Goal: Task Accomplishment & Management: Use online tool/utility

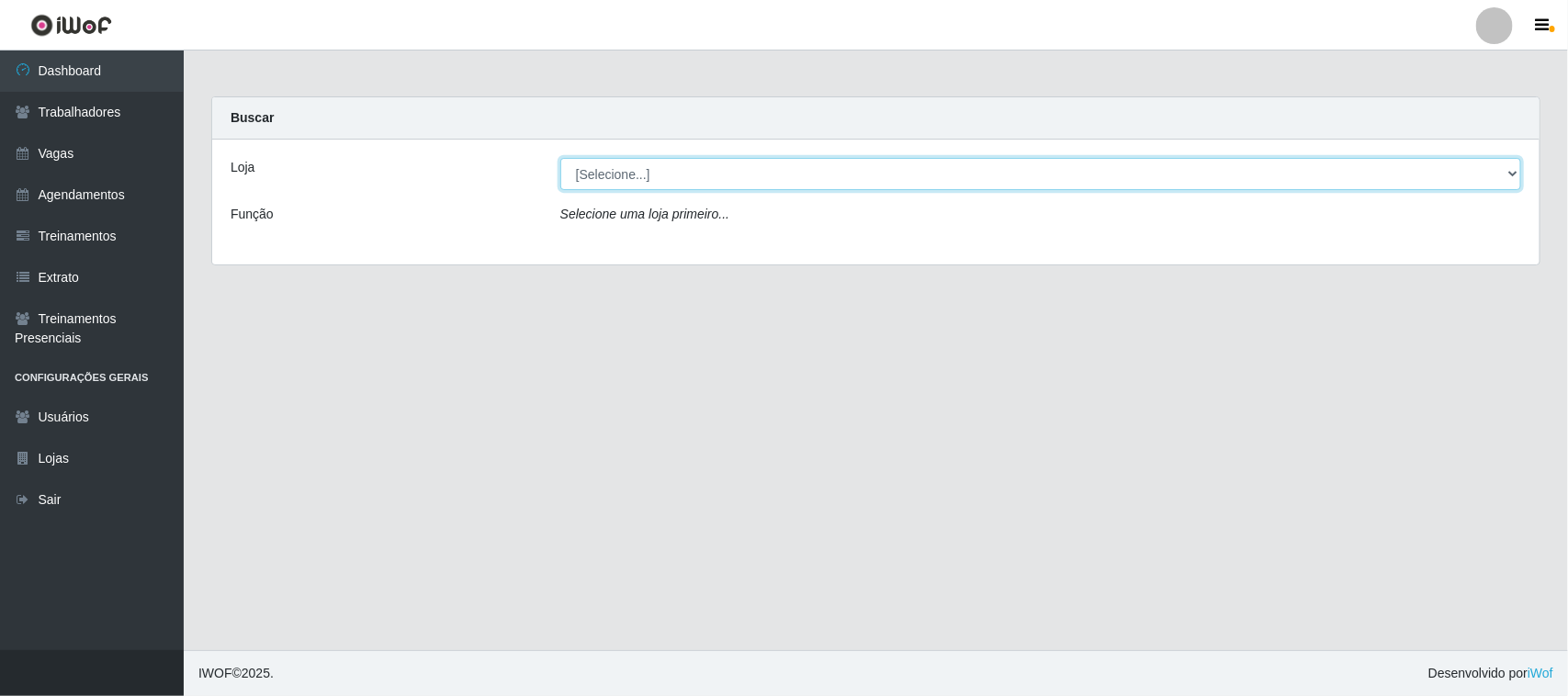
click at [1513, 180] on select "[Selecione...] Nordestão - [GEOGRAPHIC_DATA]" at bounding box center [1040, 174] width 961 height 32
click at [560, 158] on select "[Selecione...] Nordestão - [GEOGRAPHIC_DATA]" at bounding box center [1040, 174] width 961 height 32
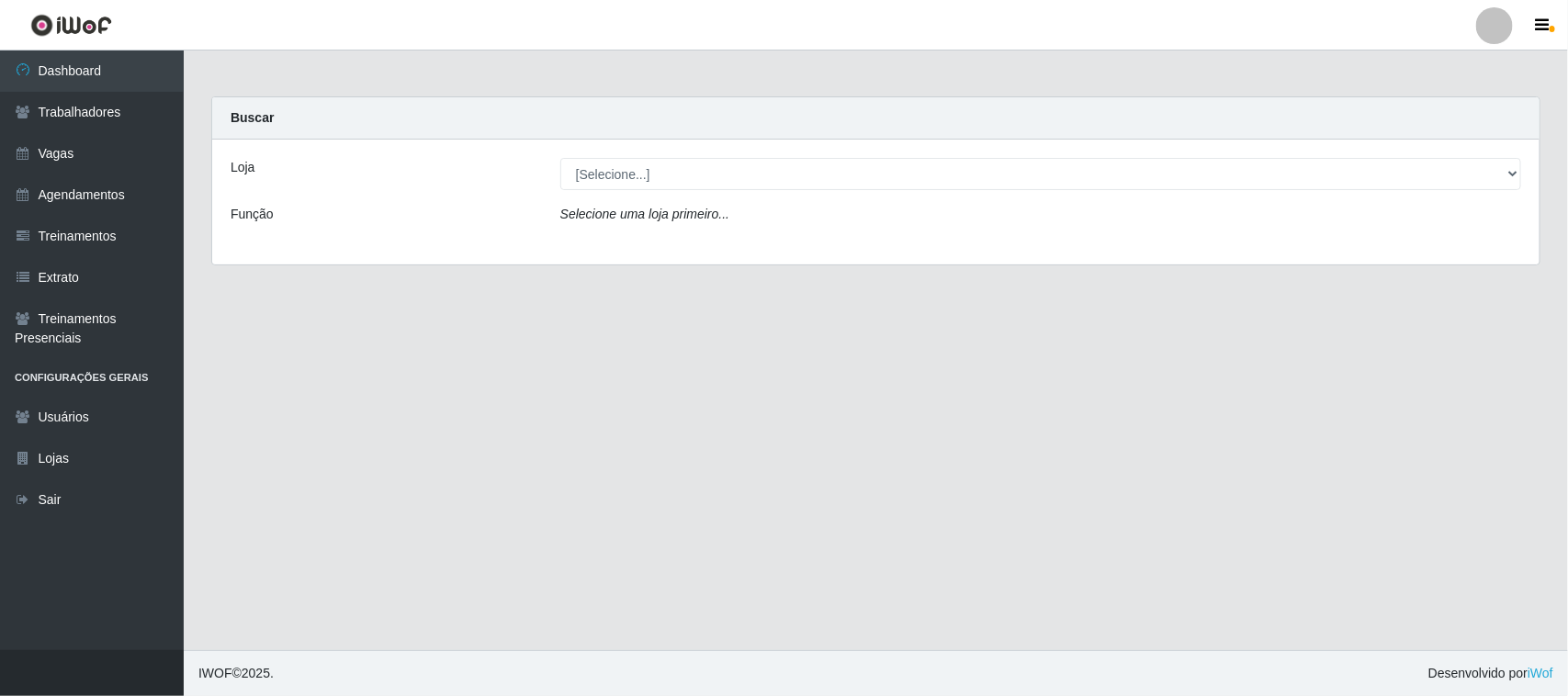
drag, startPoint x: 1567, startPoint y: 331, endPoint x: 1509, endPoint y: 360, distance: 64.8
drag, startPoint x: 1490, startPoint y: 348, endPoint x: 818, endPoint y: 493, distance: 687.5
click at [90, 193] on link "Agendamentos" at bounding box center [92, 195] width 184 height 42
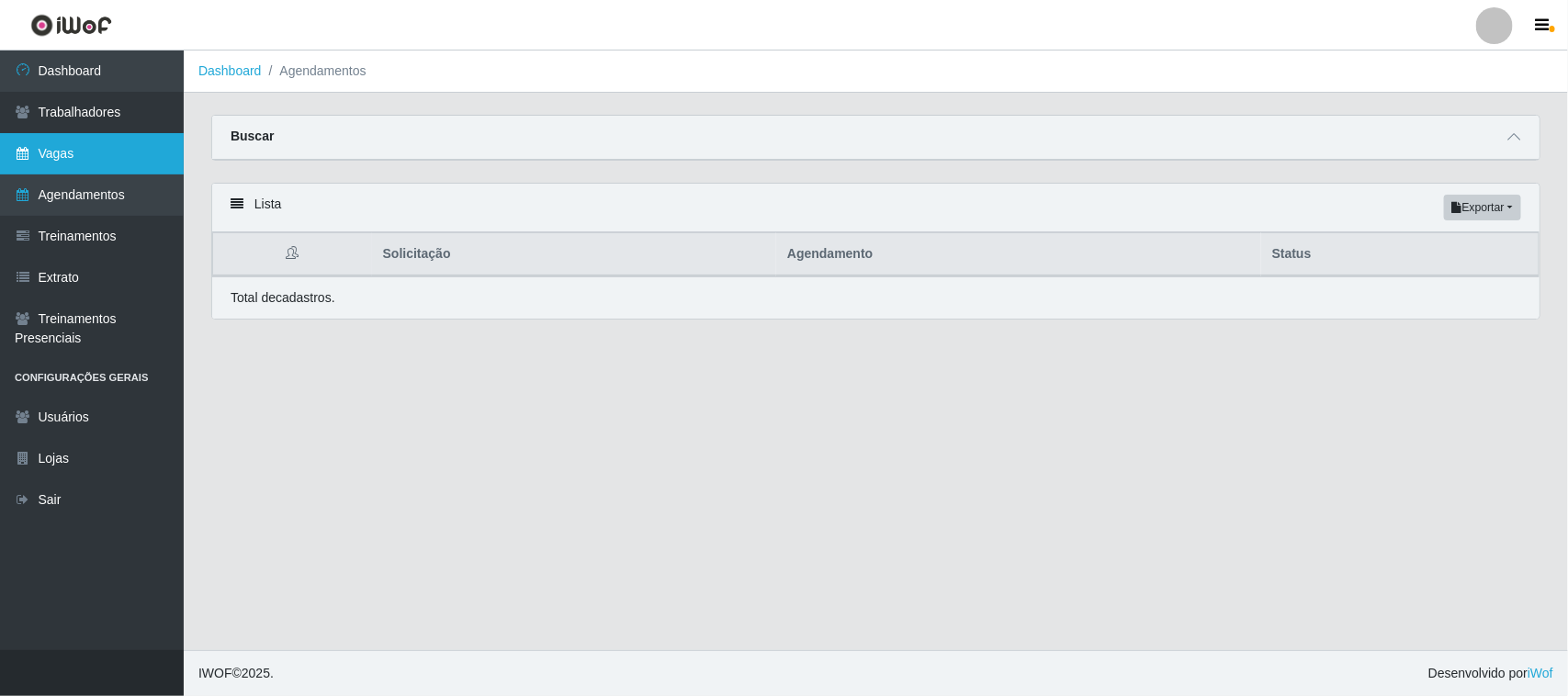
click at [147, 138] on link "Vagas" at bounding box center [92, 154] width 184 height 42
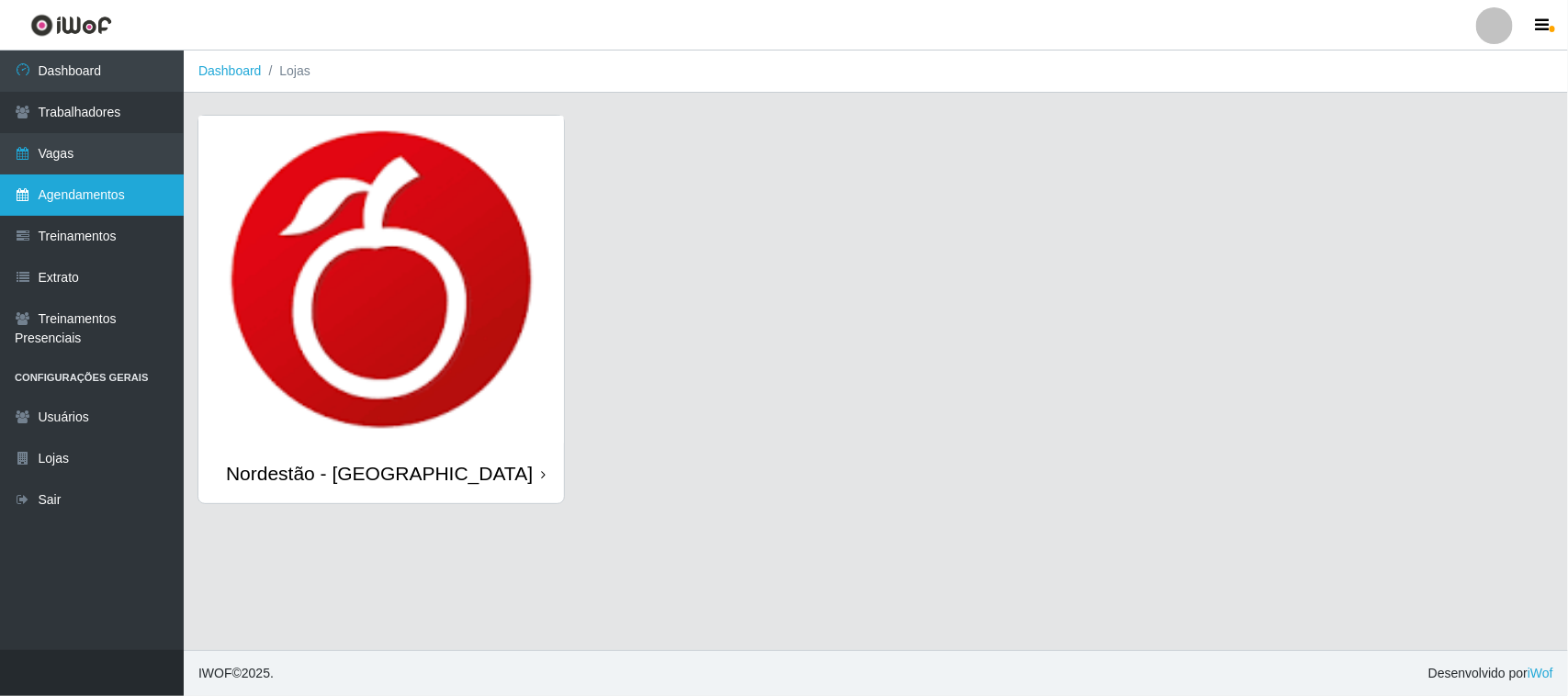
click at [85, 180] on link "Agendamentos" at bounding box center [92, 195] width 184 height 42
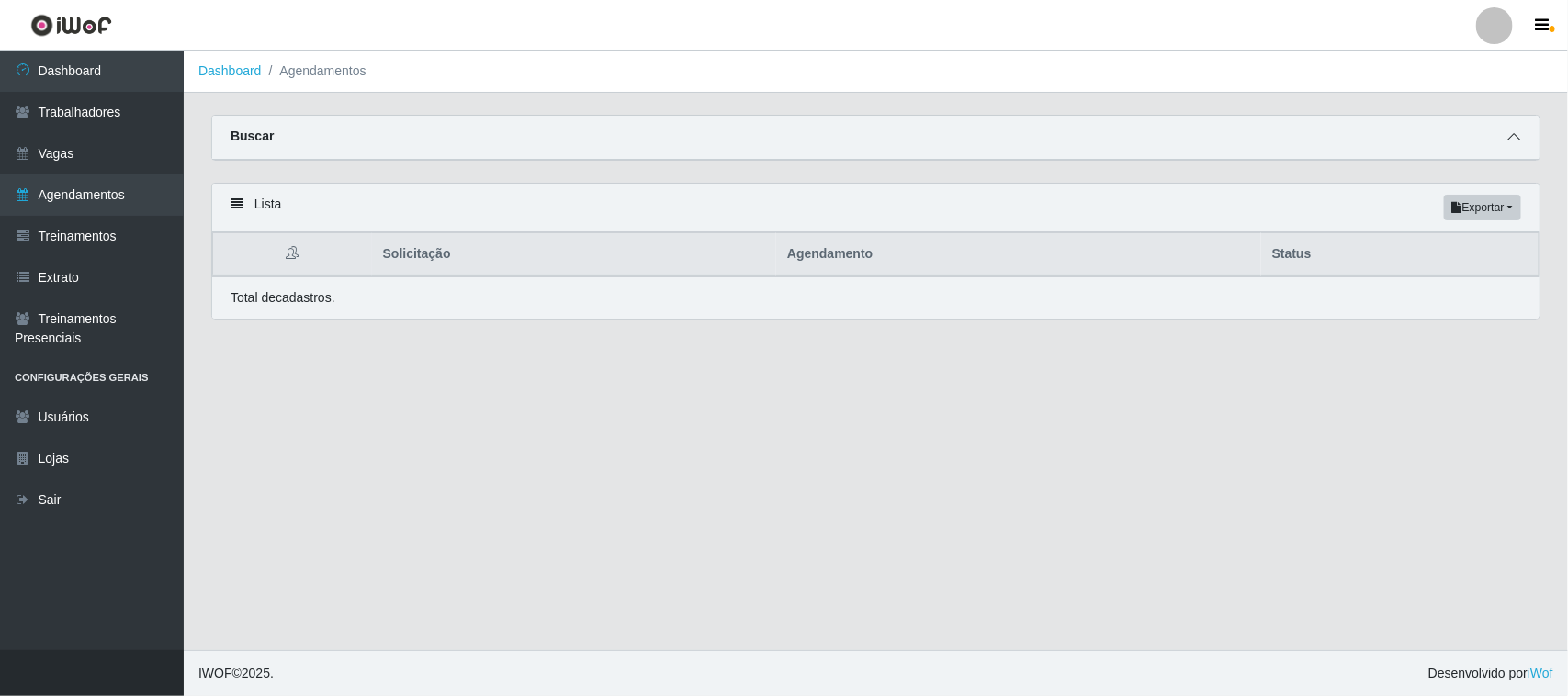
drag, startPoint x: 1497, startPoint y: 129, endPoint x: 1507, endPoint y: 128, distance: 10.0
click at [1504, 128] on div "Buscar" at bounding box center [876, 138] width 1327 height 44
click at [1516, 134] on icon at bounding box center [1514, 137] width 13 height 13
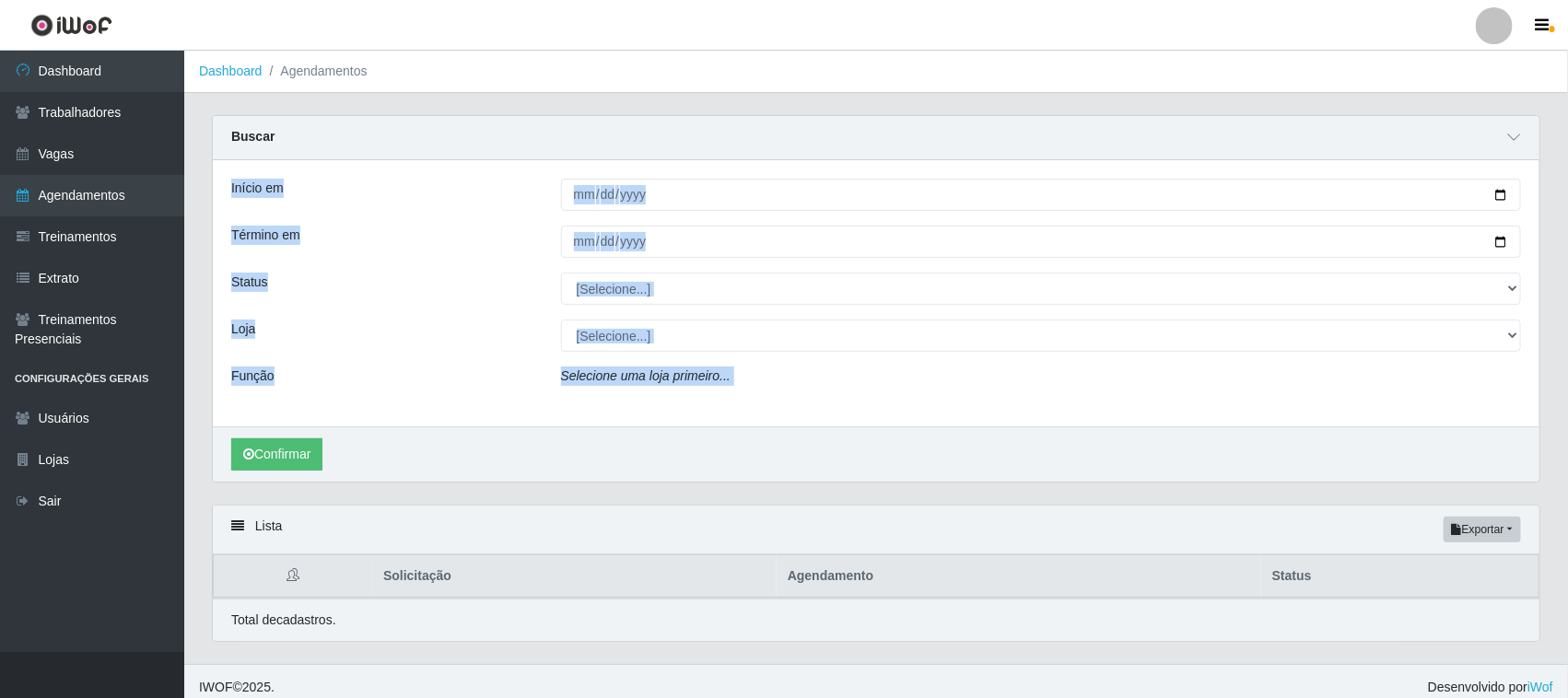
click at [1505, 176] on div "Início em Término em Status [Selecione...] AGENDADO AGUARDANDO LIBERAR EM ANDAM…" at bounding box center [876, 293] width 1326 height 266
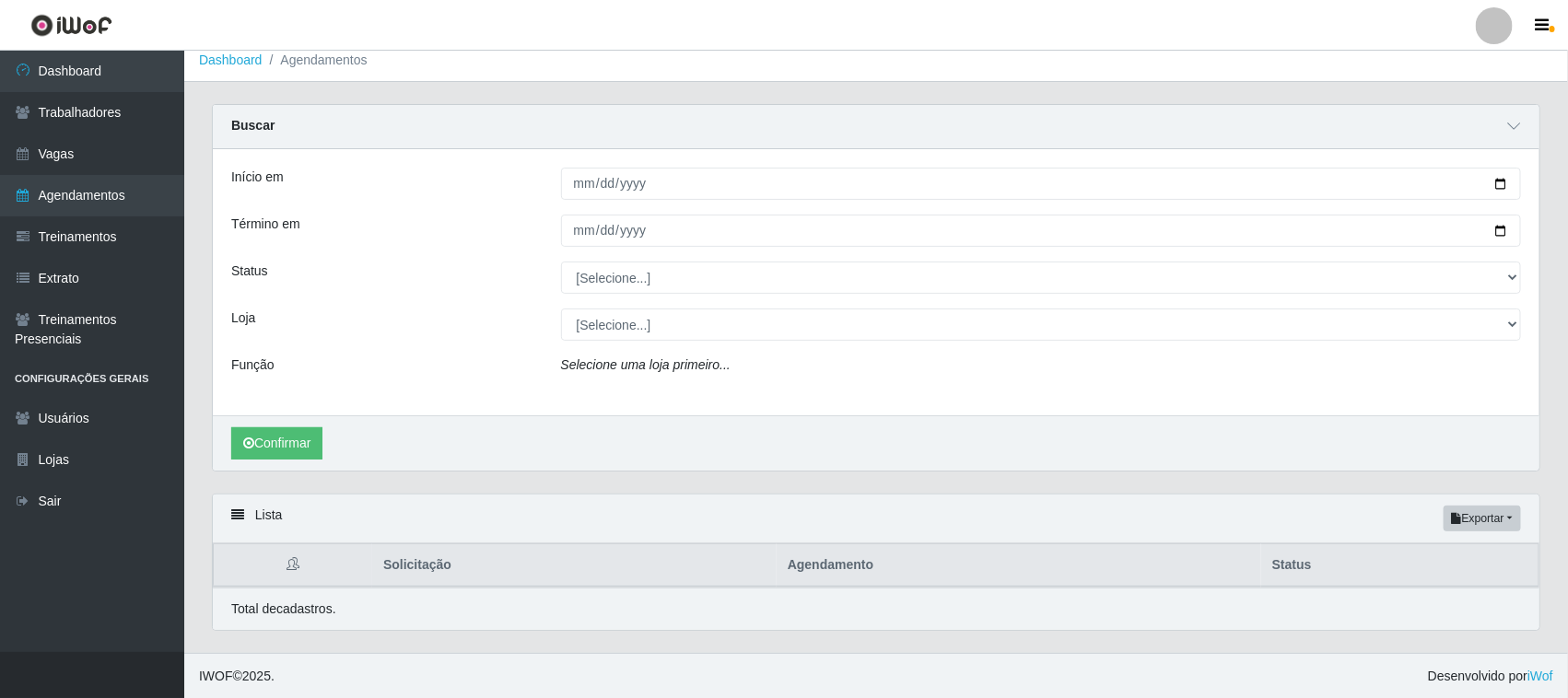
scroll to position [15, 0]
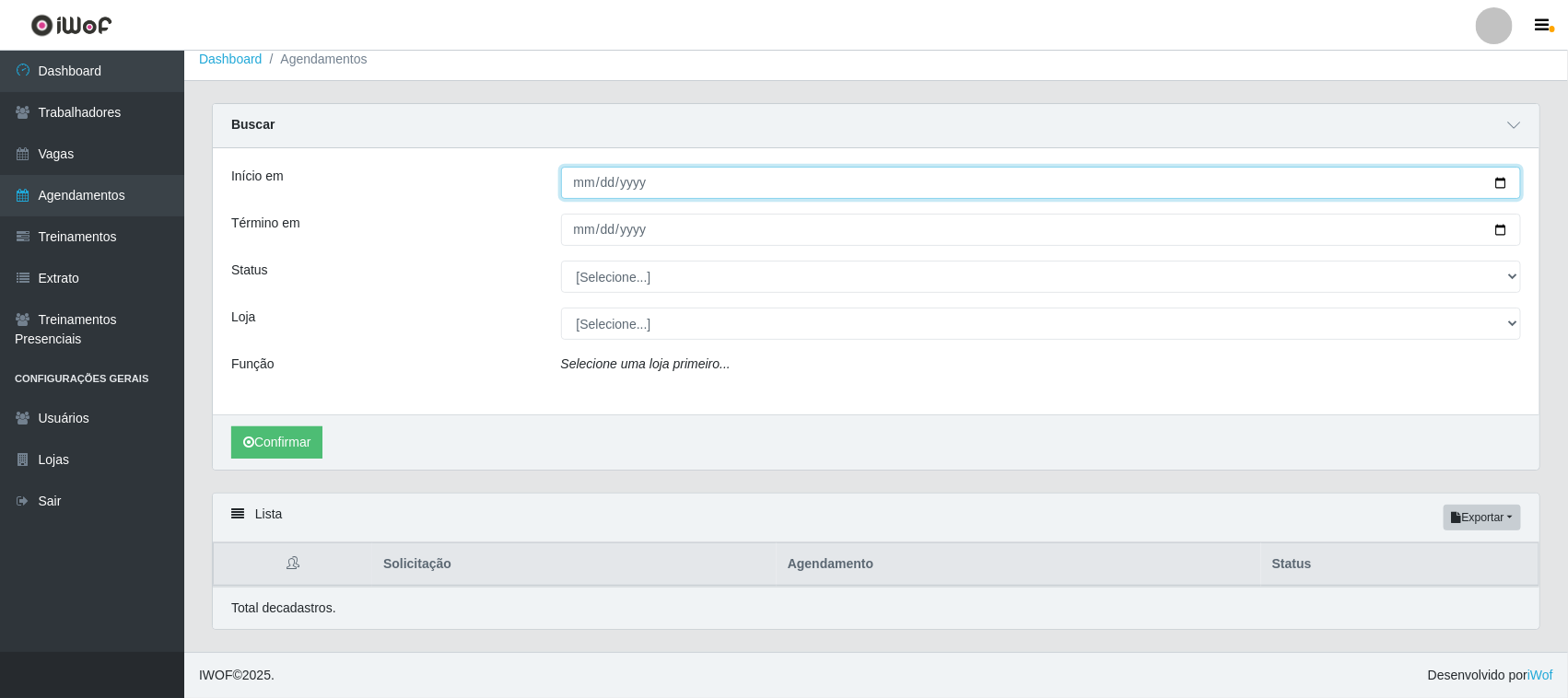
click at [1503, 180] on input "Início em" at bounding box center [1041, 183] width 961 height 32
type input "2025-08-29"
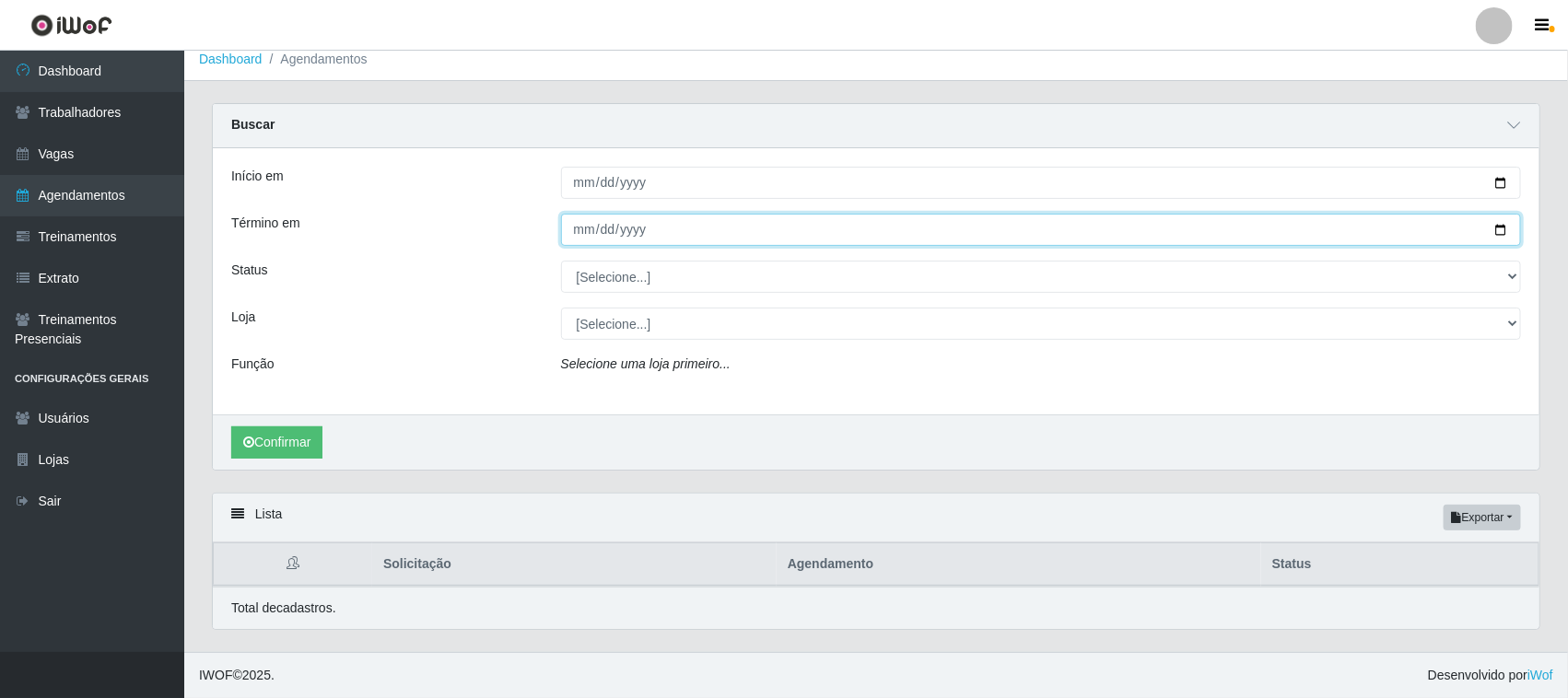
click at [1502, 228] on input "Término em" at bounding box center [1041, 230] width 961 height 32
type input "2025-08-29"
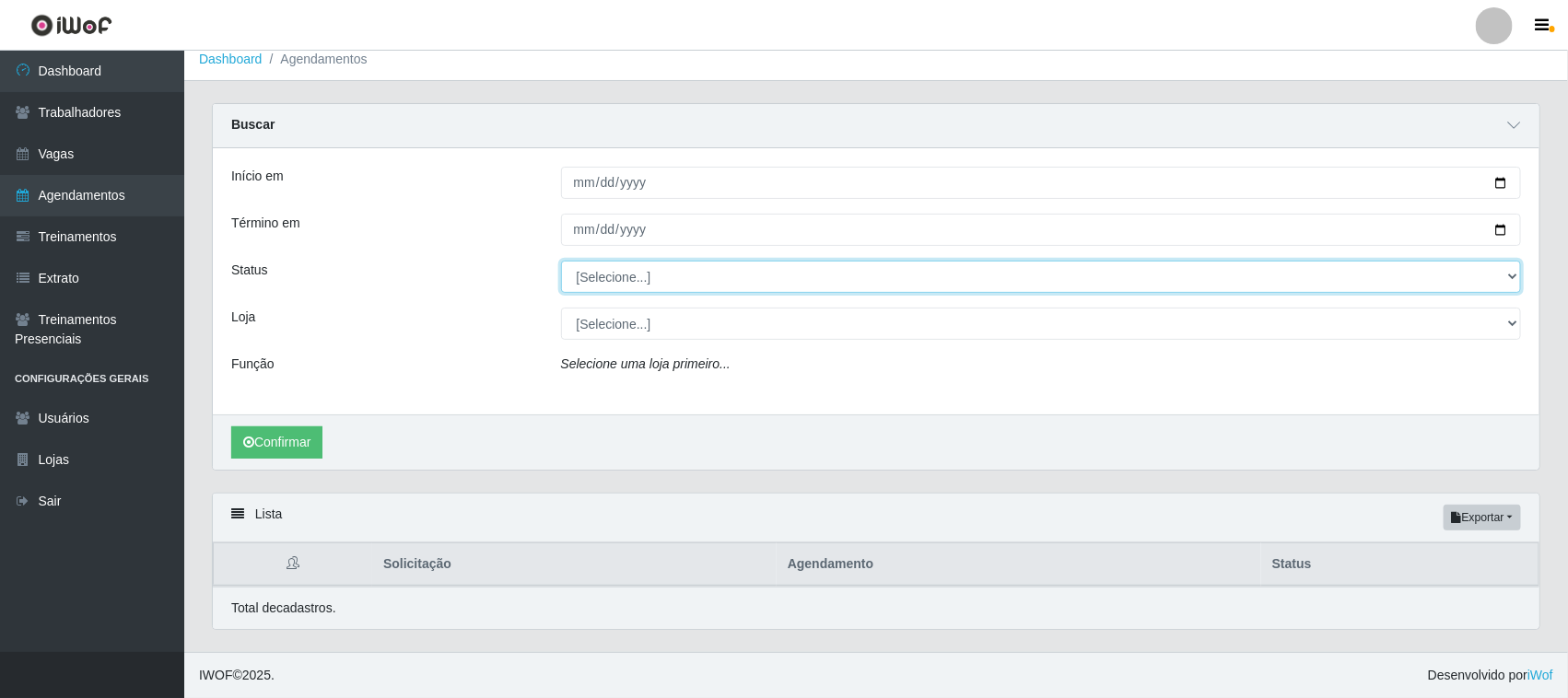
click at [1508, 278] on select "[Selecione...] AGENDADO AGUARDANDO LIBERAR EM ANDAMENTO EM REVISÃO FINALIZADO C…" at bounding box center [1041, 277] width 961 height 32
select select "AGENDADO"
click at [561, 260] on select "[Selecione...] AGENDADO AGUARDANDO LIBERAR EM ANDAMENTO EM REVISÃO FINALIZADO C…" at bounding box center [1041, 277] width 961 height 32
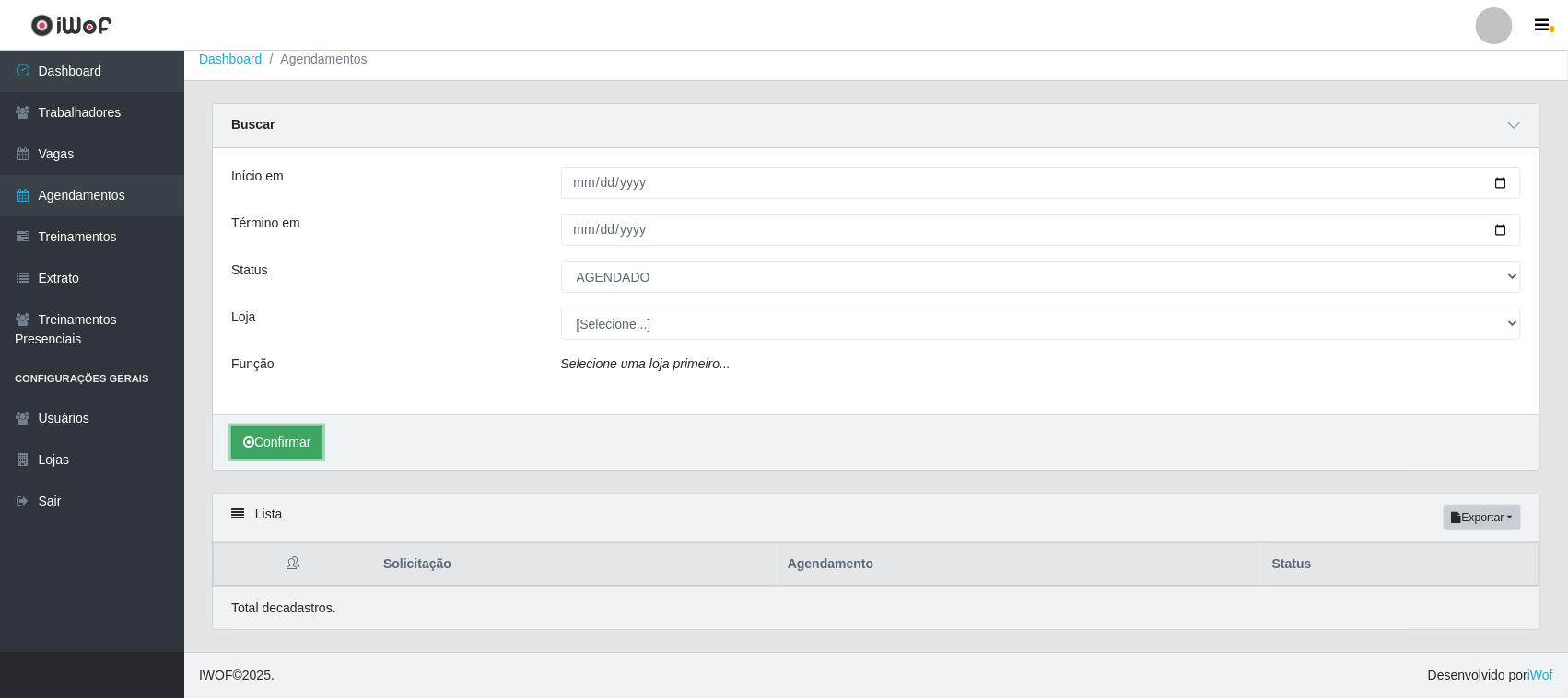
click at [286, 438] on button "Confirmar" at bounding box center [277, 442] width 91 height 32
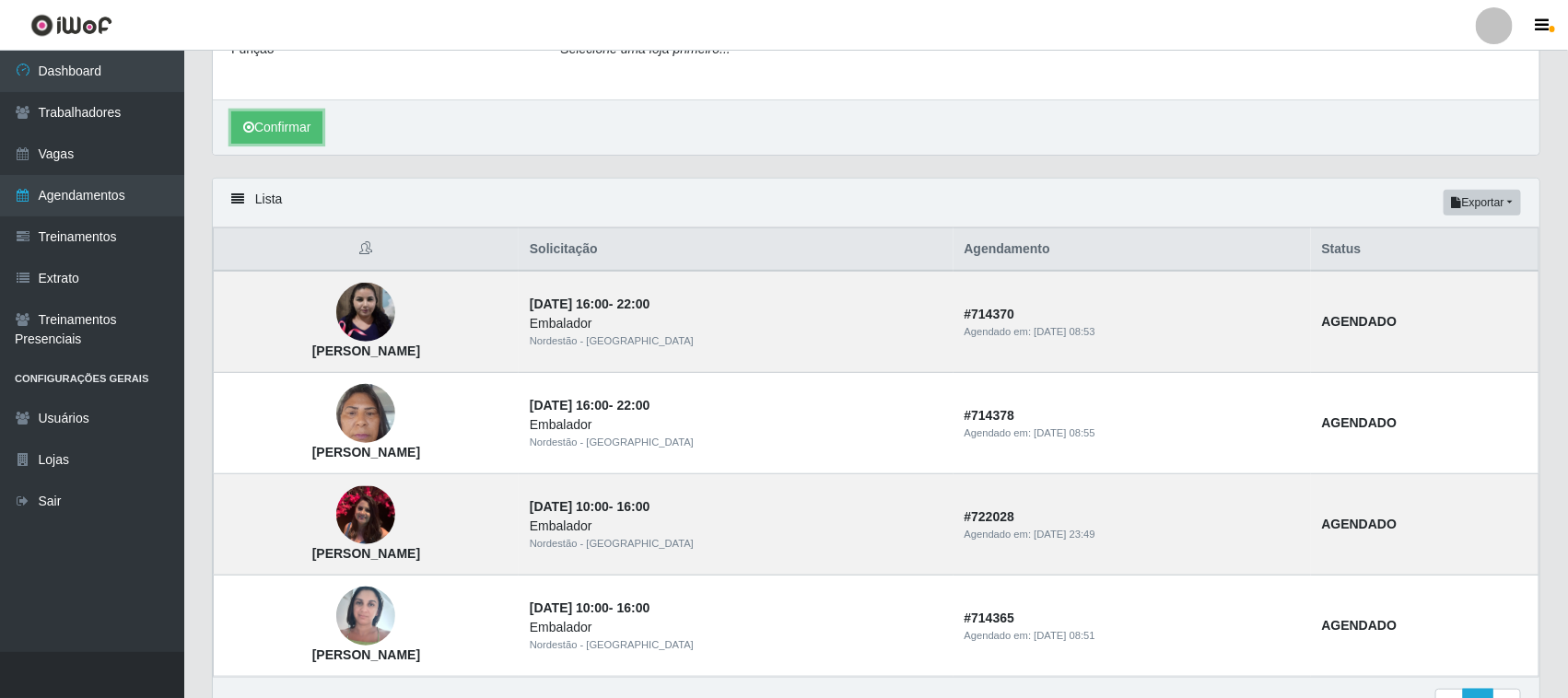
scroll to position [434, 0]
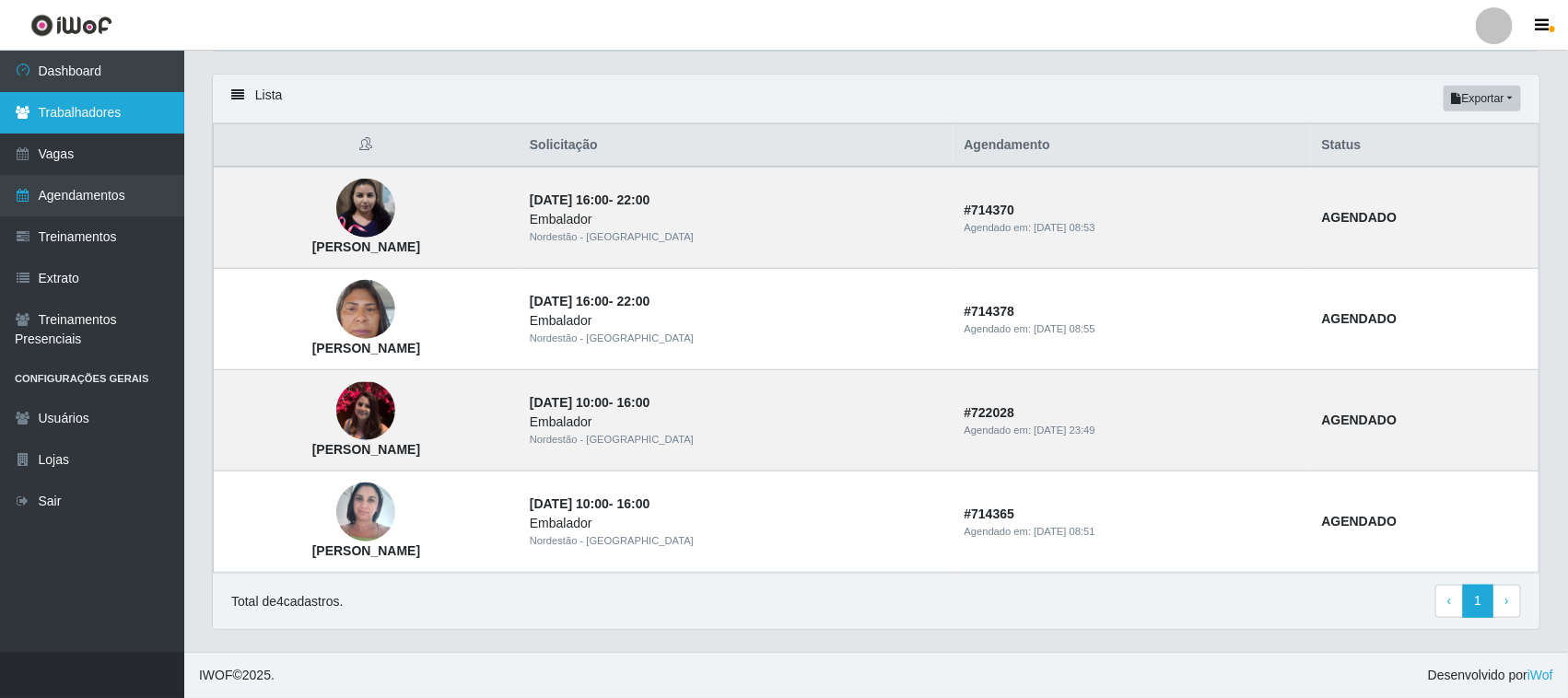
click at [130, 117] on link "Trabalhadores" at bounding box center [92, 113] width 185 height 42
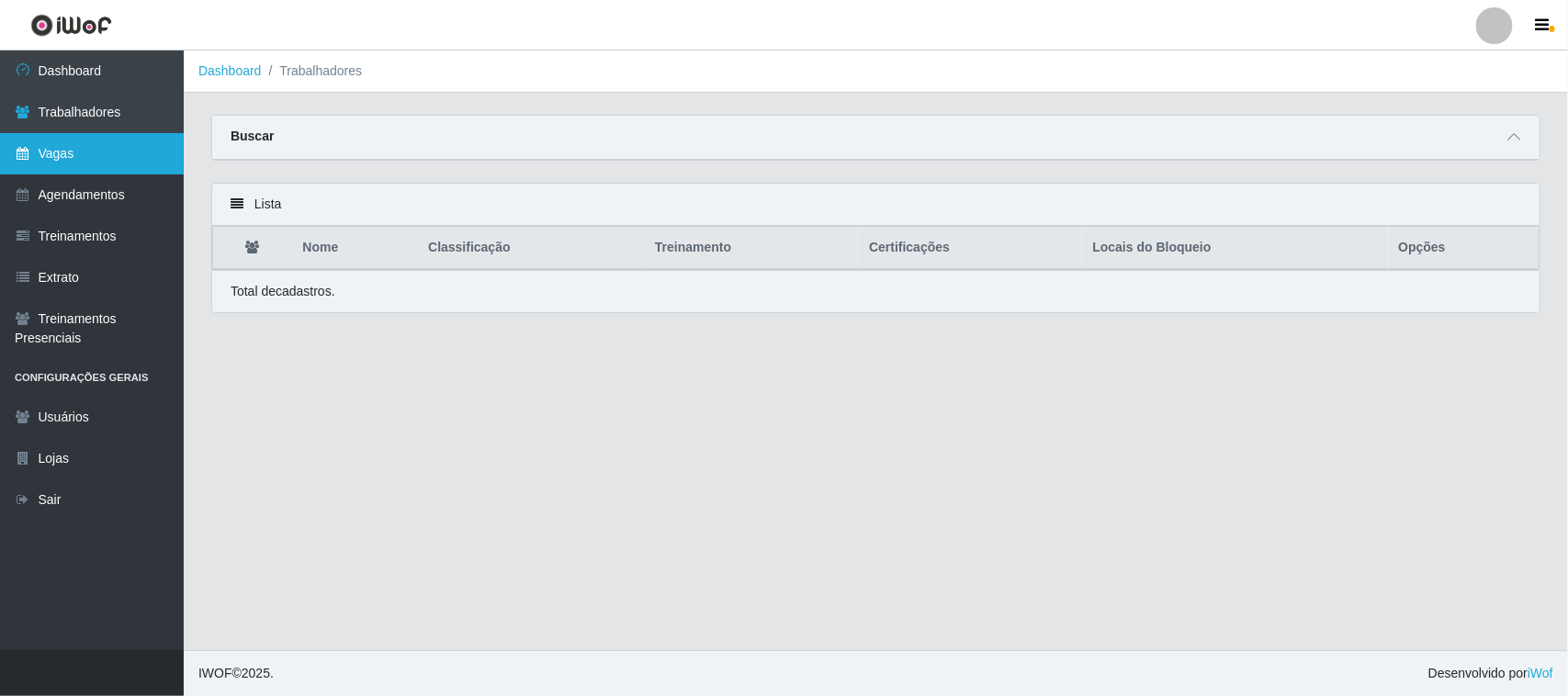
click at [139, 163] on link "Vagas" at bounding box center [92, 154] width 184 height 42
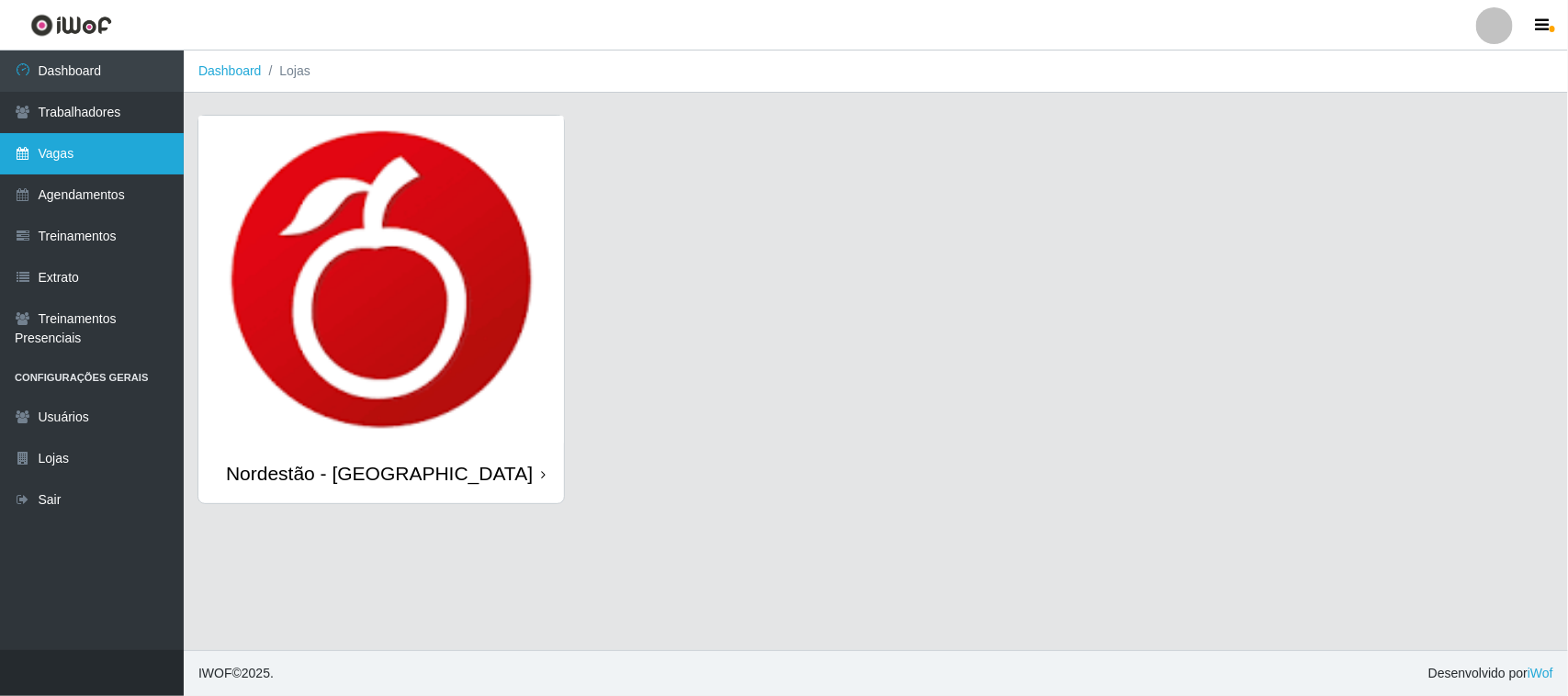
click at [134, 165] on link "Vagas" at bounding box center [92, 154] width 184 height 42
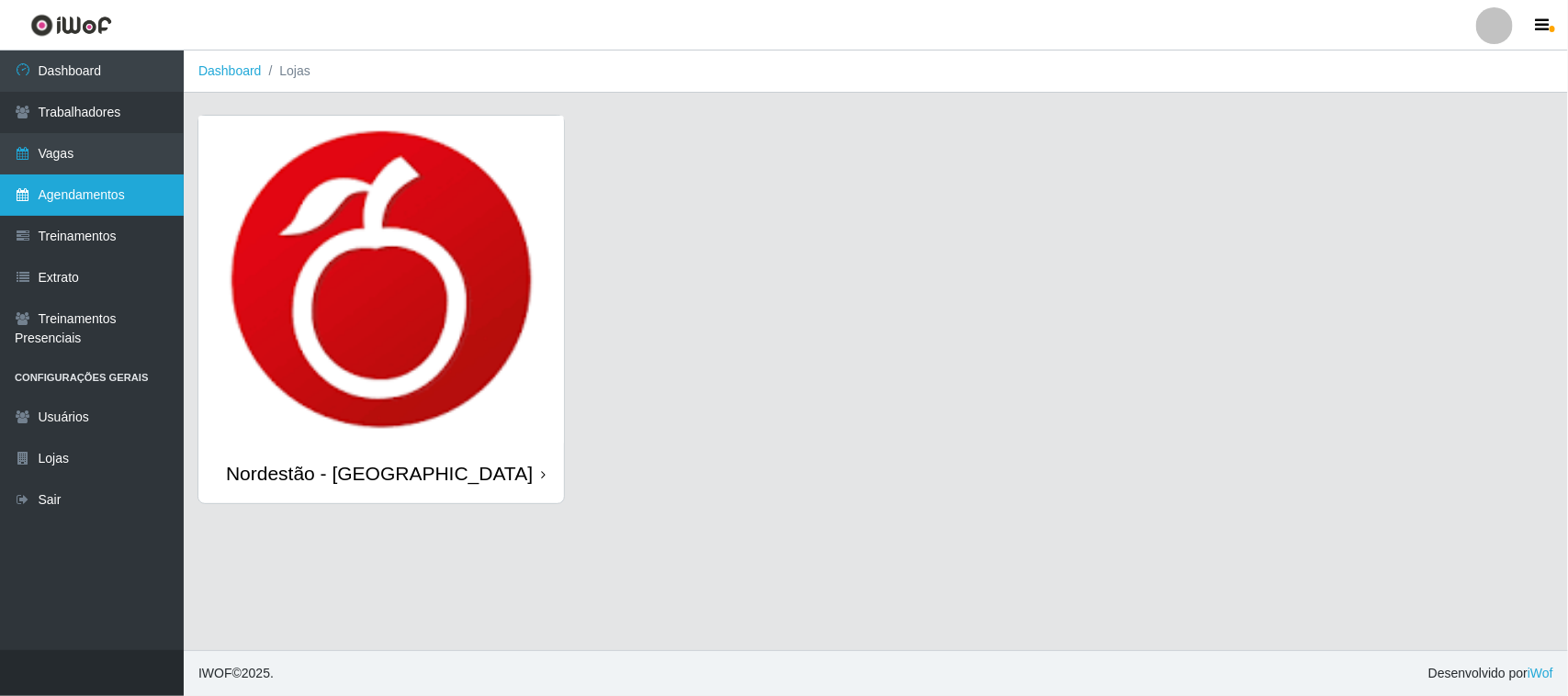
click at [122, 182] on link "Agendamentos" at bounding box center [92, 195] width 184 height 42
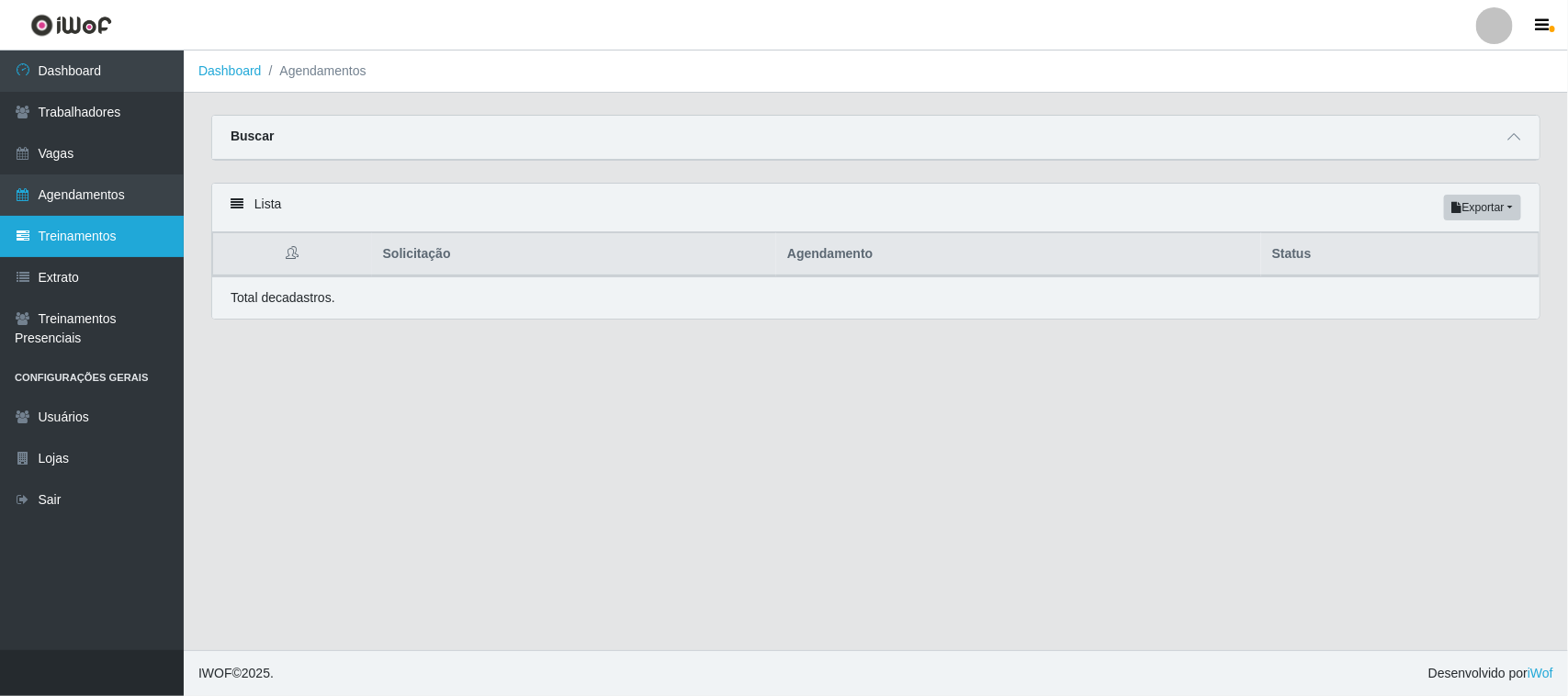
click at [125, 244] on link "Treinamentos" at bounding box center [92, 237] width 184 height 42
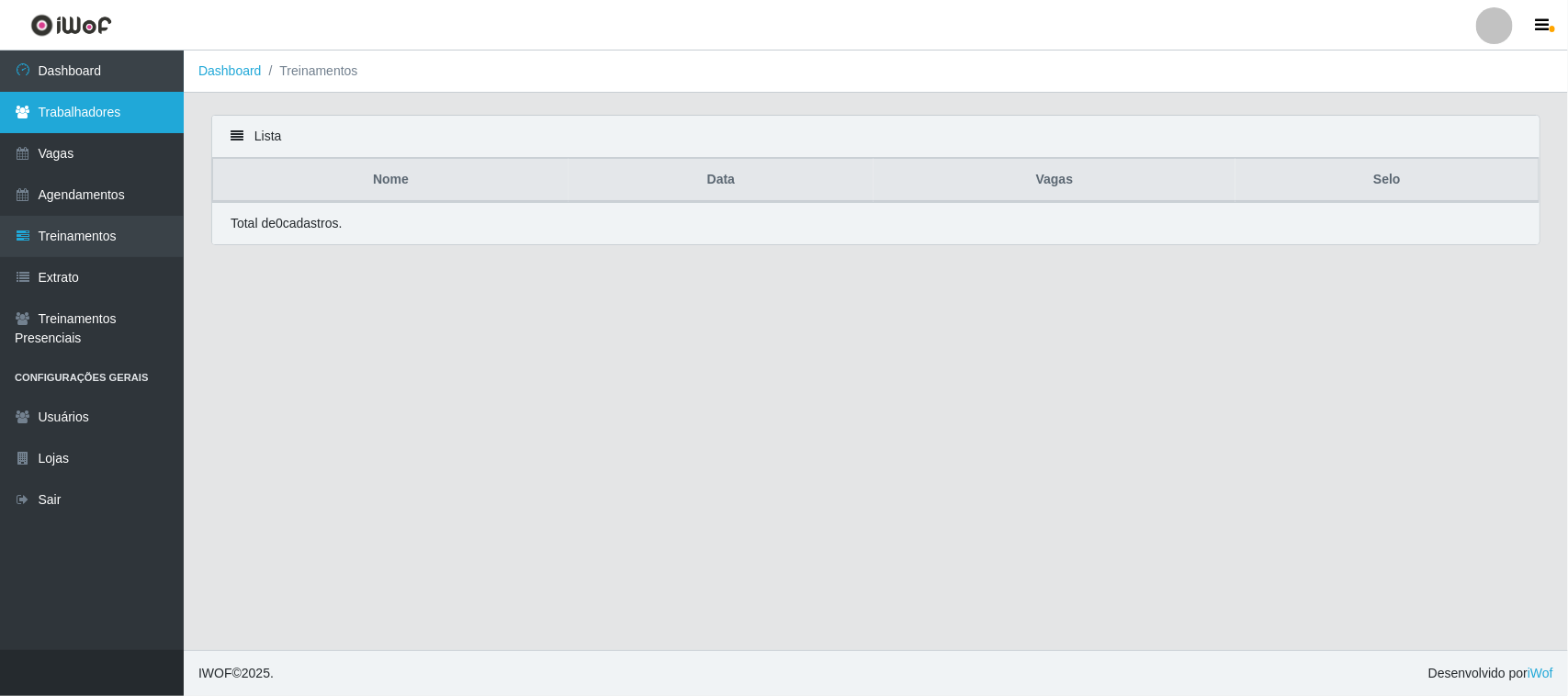
click at [136, 120] on link "Trabalhadores" at bounding box center [92, 112] width 184 height 42
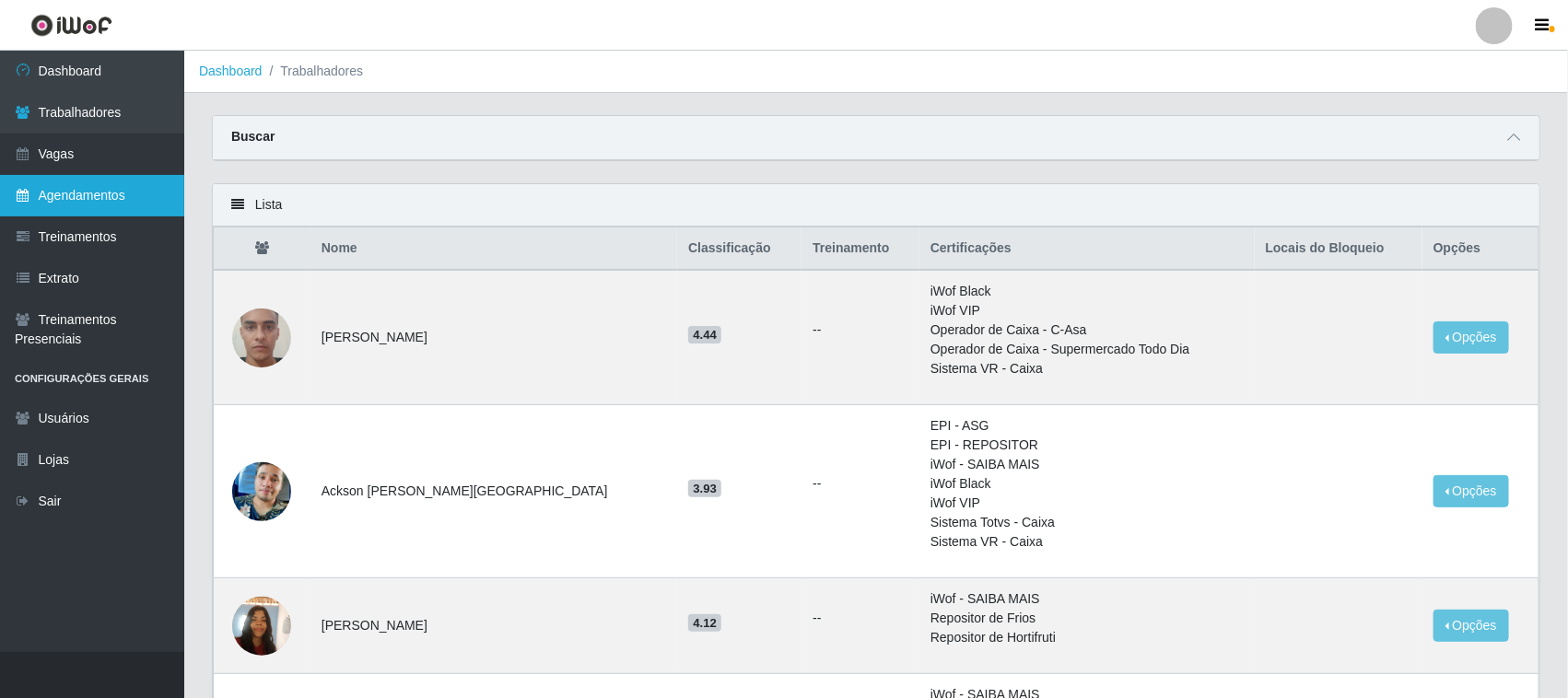
click at [109, 200] on link "Agendamentos" at bounding box center [92, 196] width 185 height 42
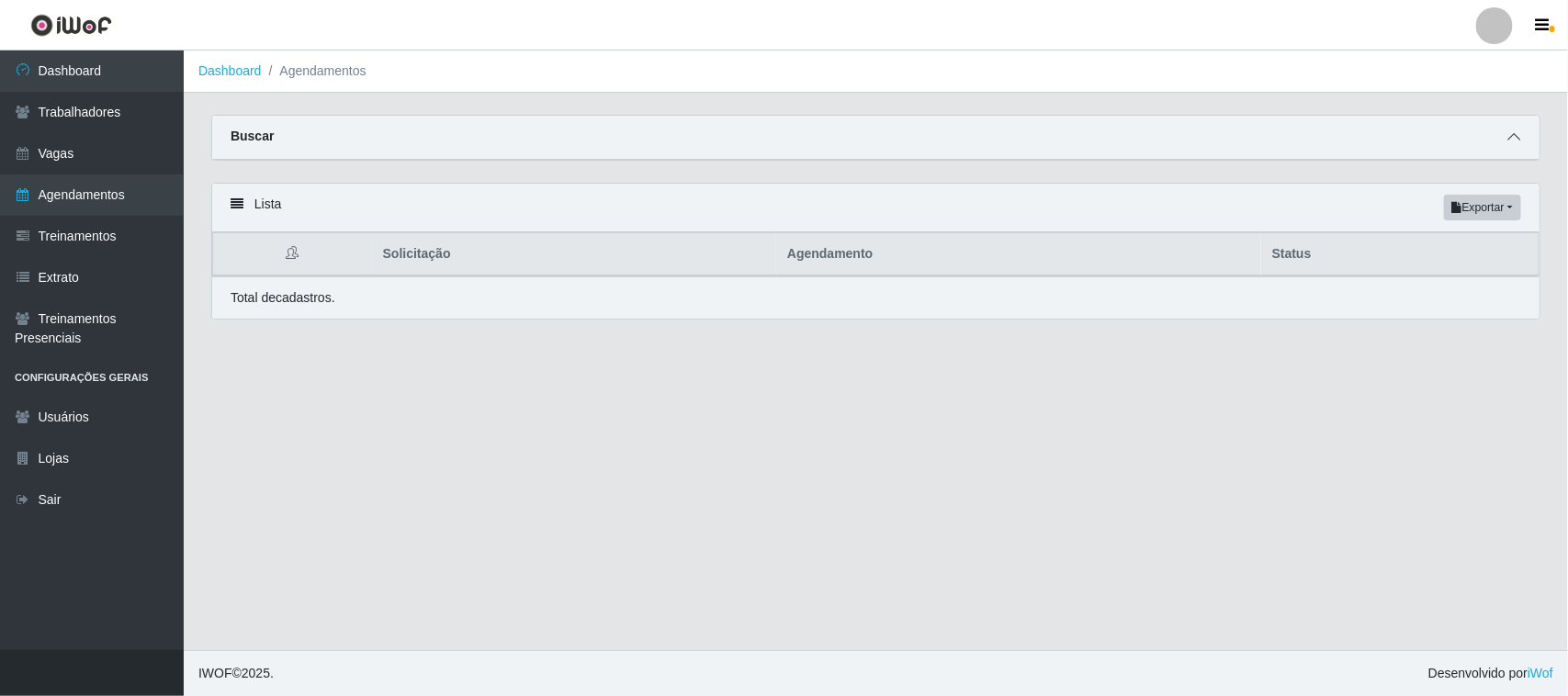
click at [1518, 135] on icon at bounding box center [1514, 137] width 13 height 13
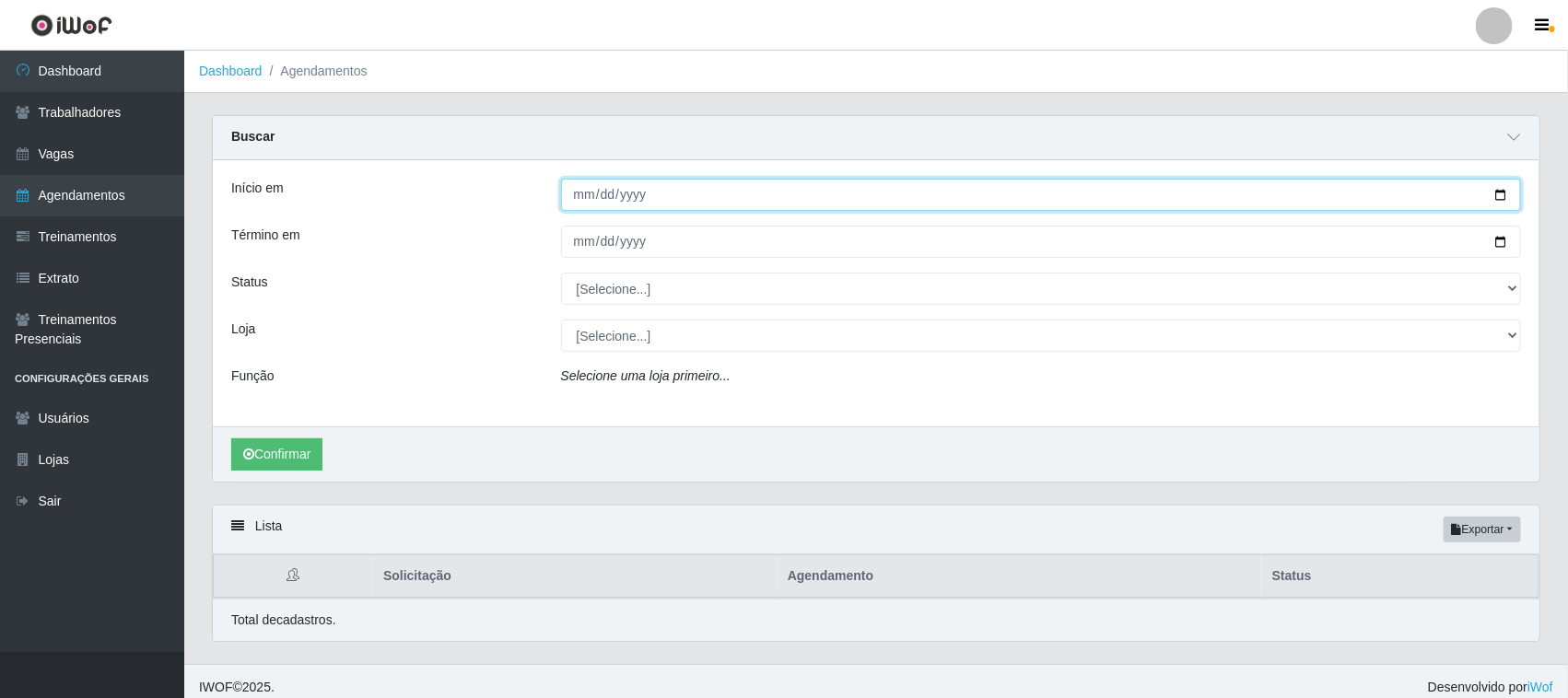
click at [1506, 203] on input "Início em" at bounding box center [1041, 195] width 961 height 32
type input "2025-08-29"
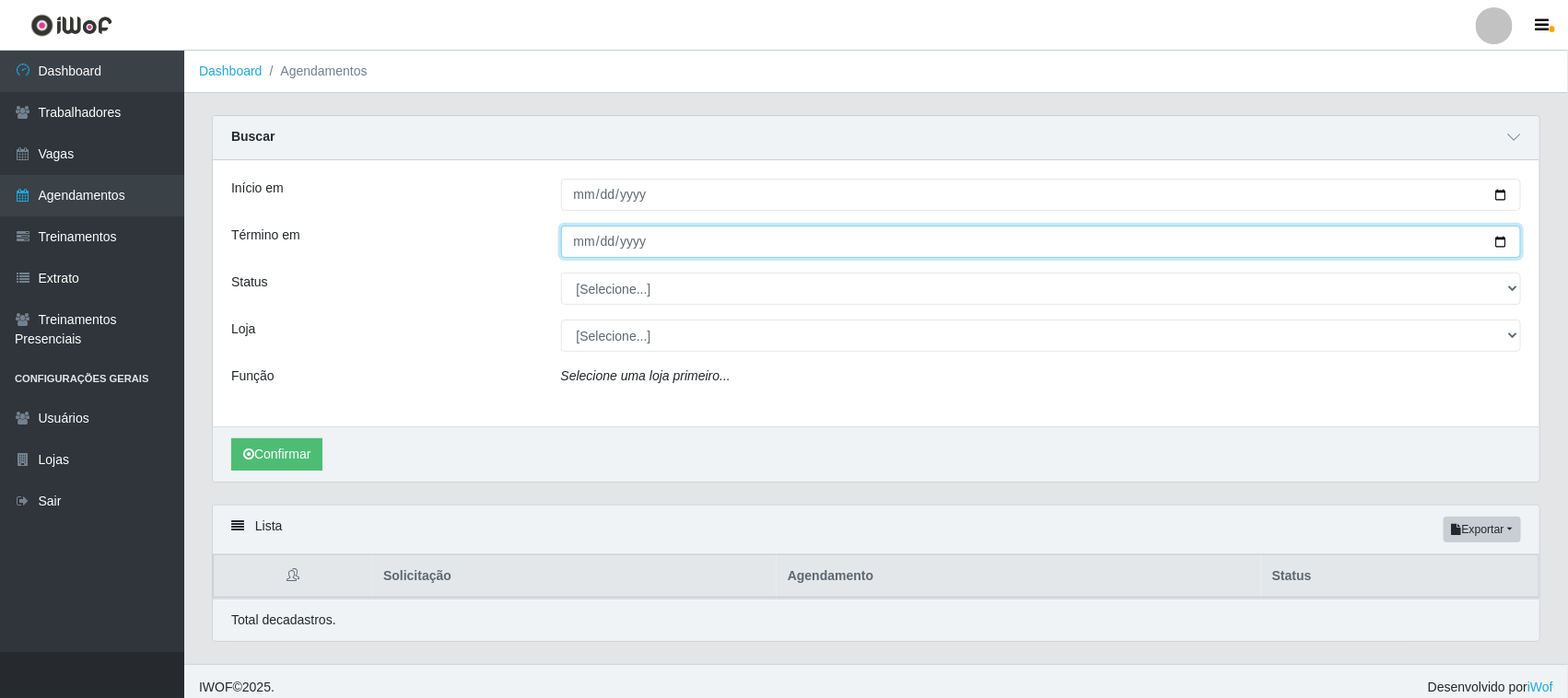
click at [1505, 242] on input "Término em" at bounding box center [1041, 242] width 961 height 32
type input "2025-08-29"
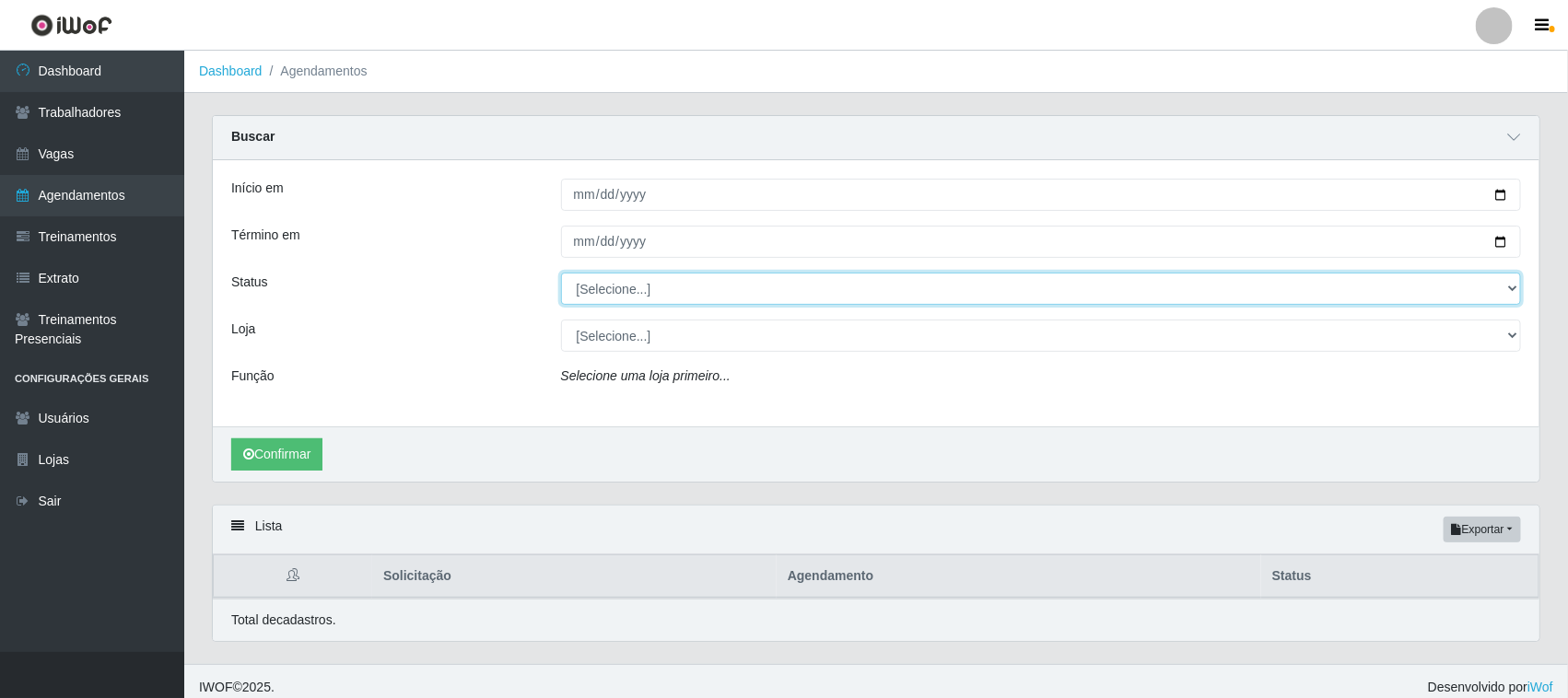
click at [1505, 299] on select "[Selecione...] AGENDADO AGUARDANDO LIBERAR EM ANDAMENTO EM REVISÃO FINALIZADO C…" at bounding box center [1041, 289] width 961 height 32
select select "AGENDADO"
click at [561, 274] on select "[Selecione...] AGENDADO AGUARDANDO LIBERAR EM ANDAMENTO EM REVISÃO FINALIZADO C…" at bounding box center [1041, 289] width 961 height 32
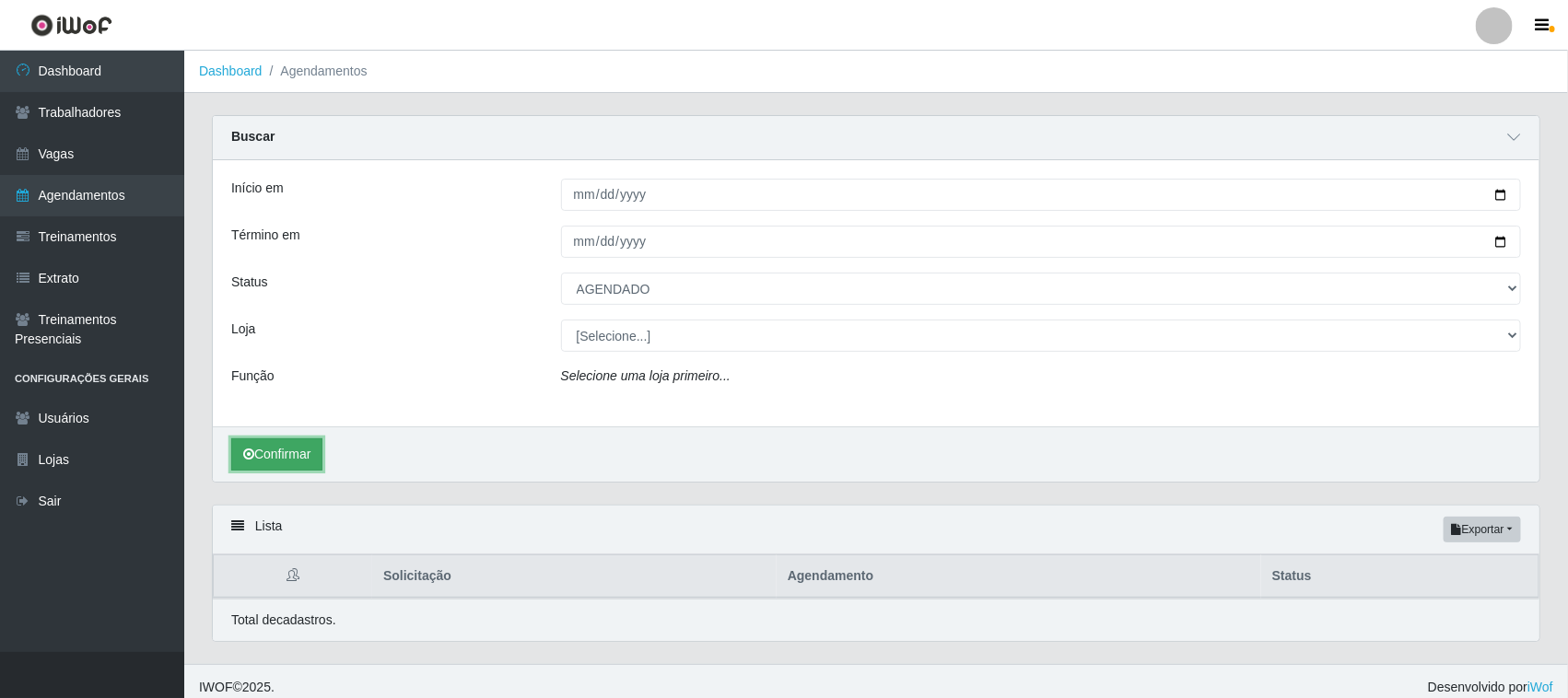
click at [305, 462] on button "Confirmar" at bounding box center [277, 455] width 91 height 32
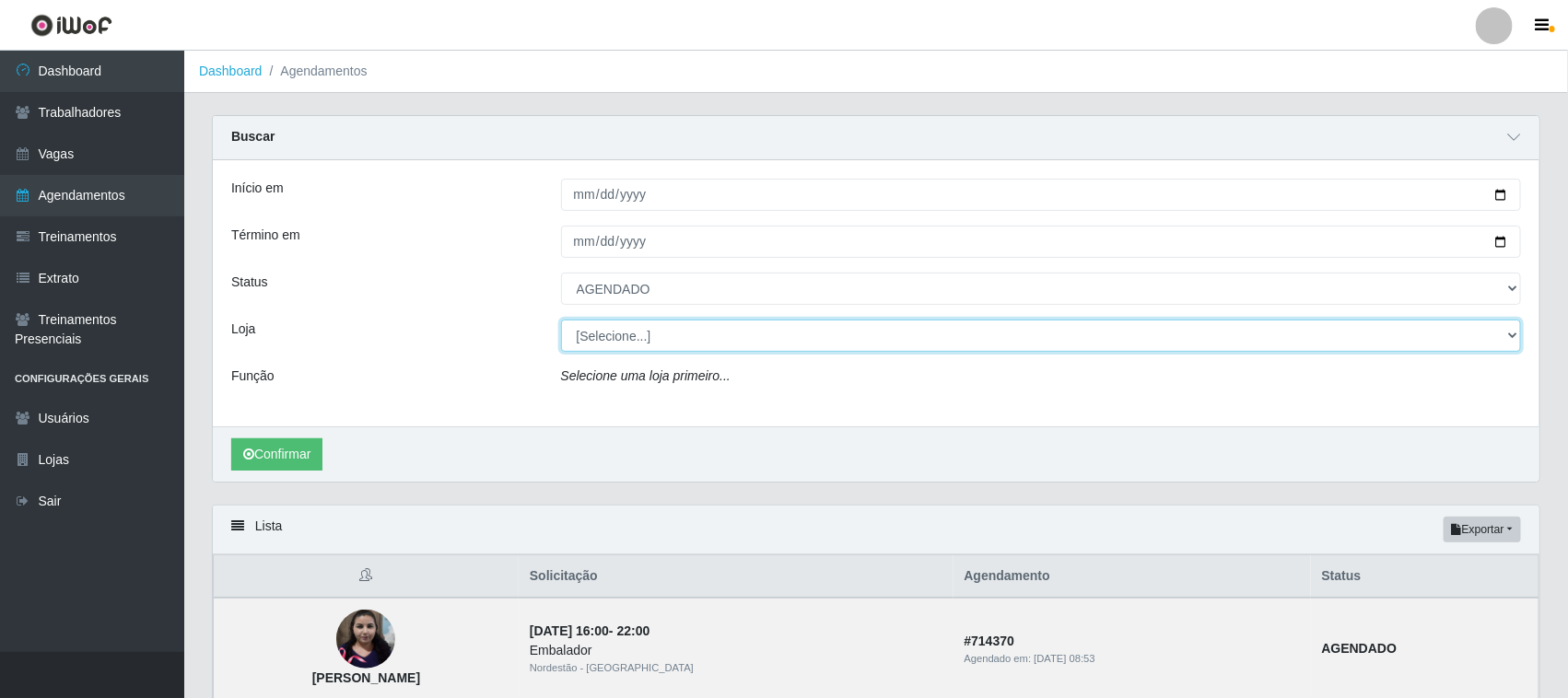
click at [1512, 337] on select "[Selecione...] Nordestão - [GEOGRAPHIC_DATA]" at bounding box center [1041, 335] width 961 height 32
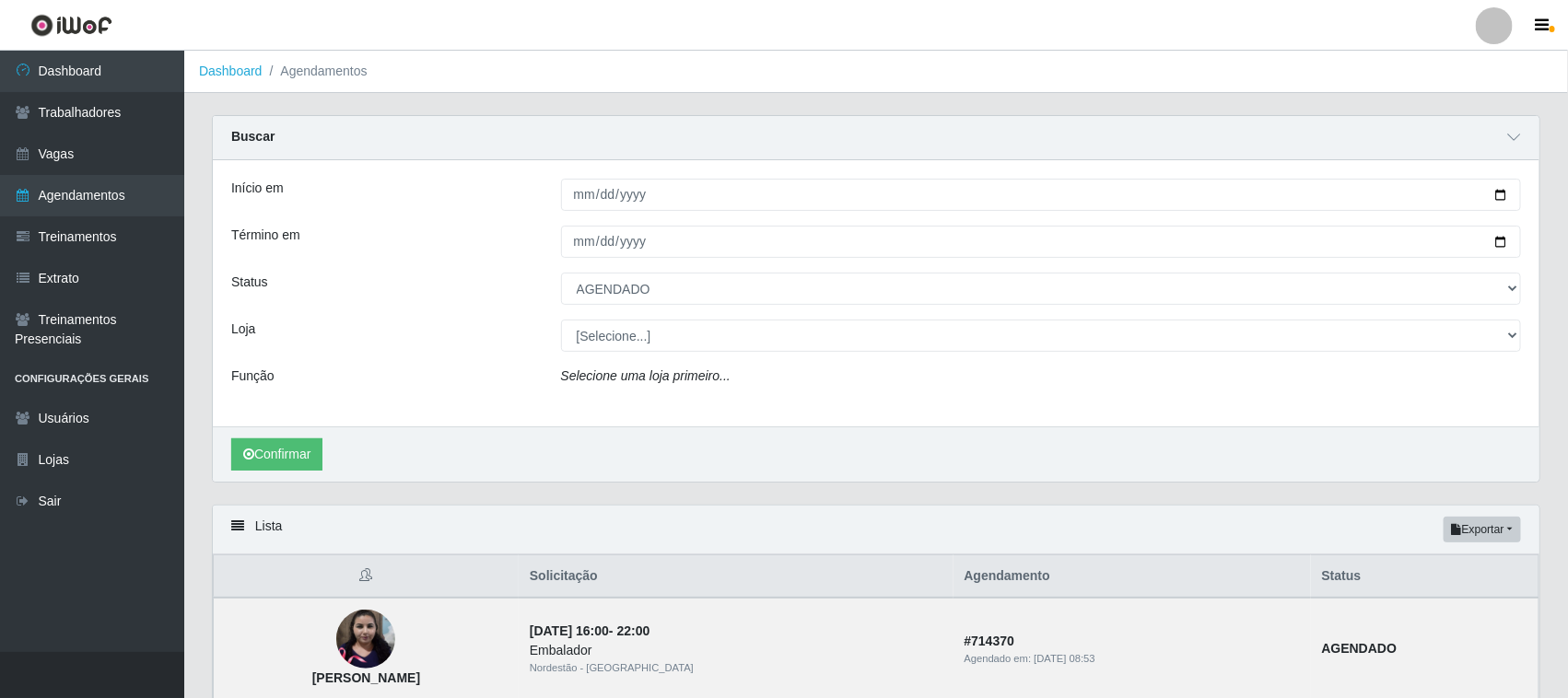
drag, startPoint x: 1413, startPoint y: 420, endPoint x: 1400, endPoint y: 403, distance: 21.4
click at [1412, 417] on div "Início em 2025-08-29 Término em 2025-08-29 Status [Selecione...] AGENDADO AGUAR…" at bounding box center [876, 293] width 1326 height 266
click at [297, 477] on div "Confirmar" at bounding box center [876, 454] width 1326 height 55
click at [297, 438] on div "Confirmar" at bounding box center [876, 454] width 1326 height 55
click at [293, 452] on button "Confirmar" at bounding box center [277, 455] width 91 height 32
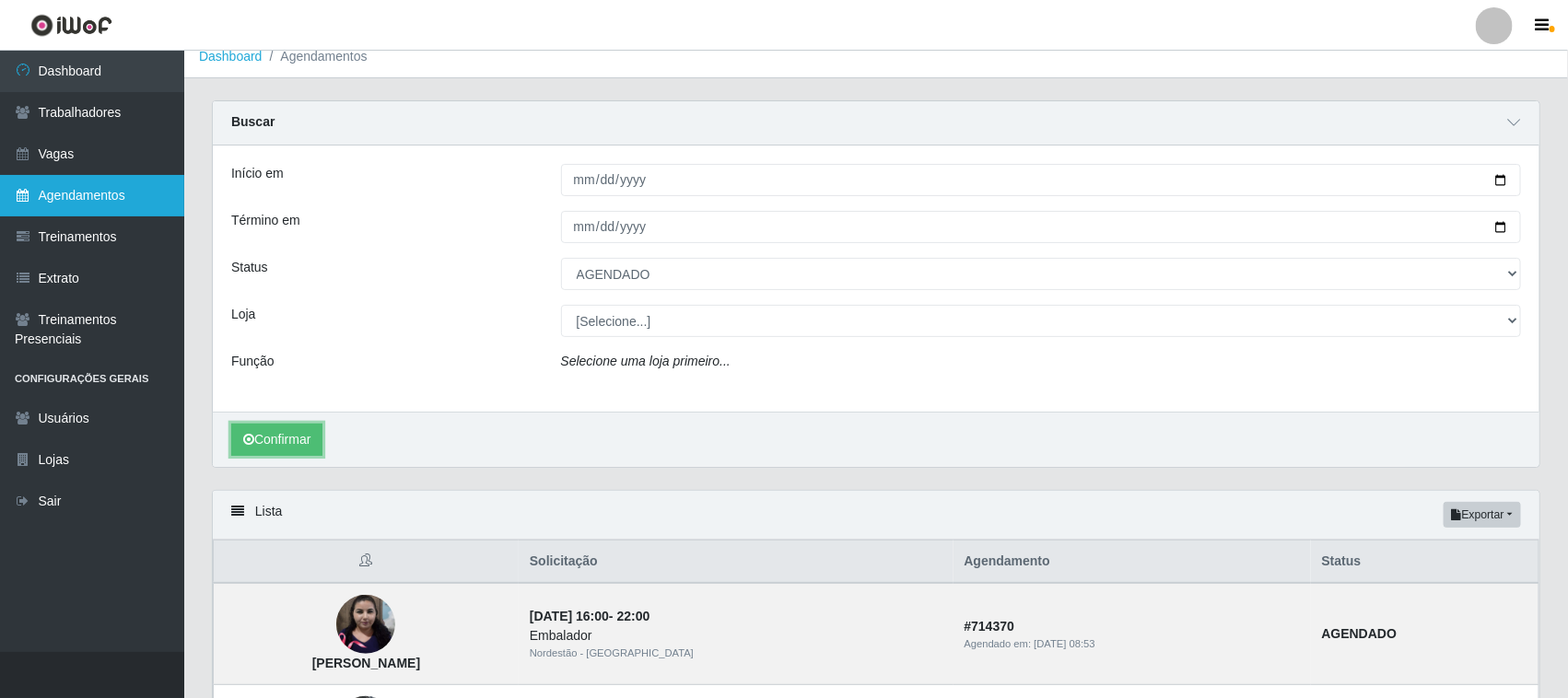
scroll to position [434, 0]
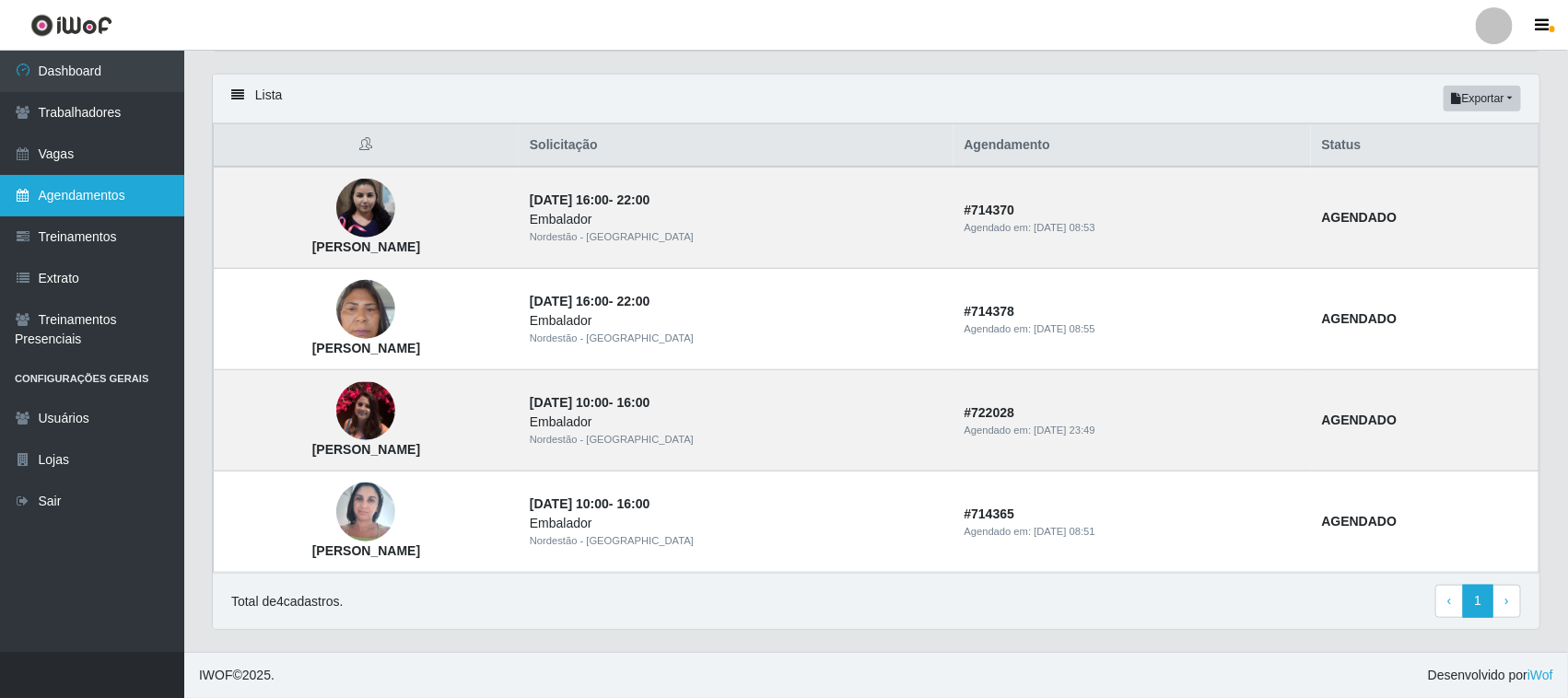
click at [157, 175] on link "Agendamentos" at bounding box center [92, 196] width 185 height 42
select select "[Selecione...]"
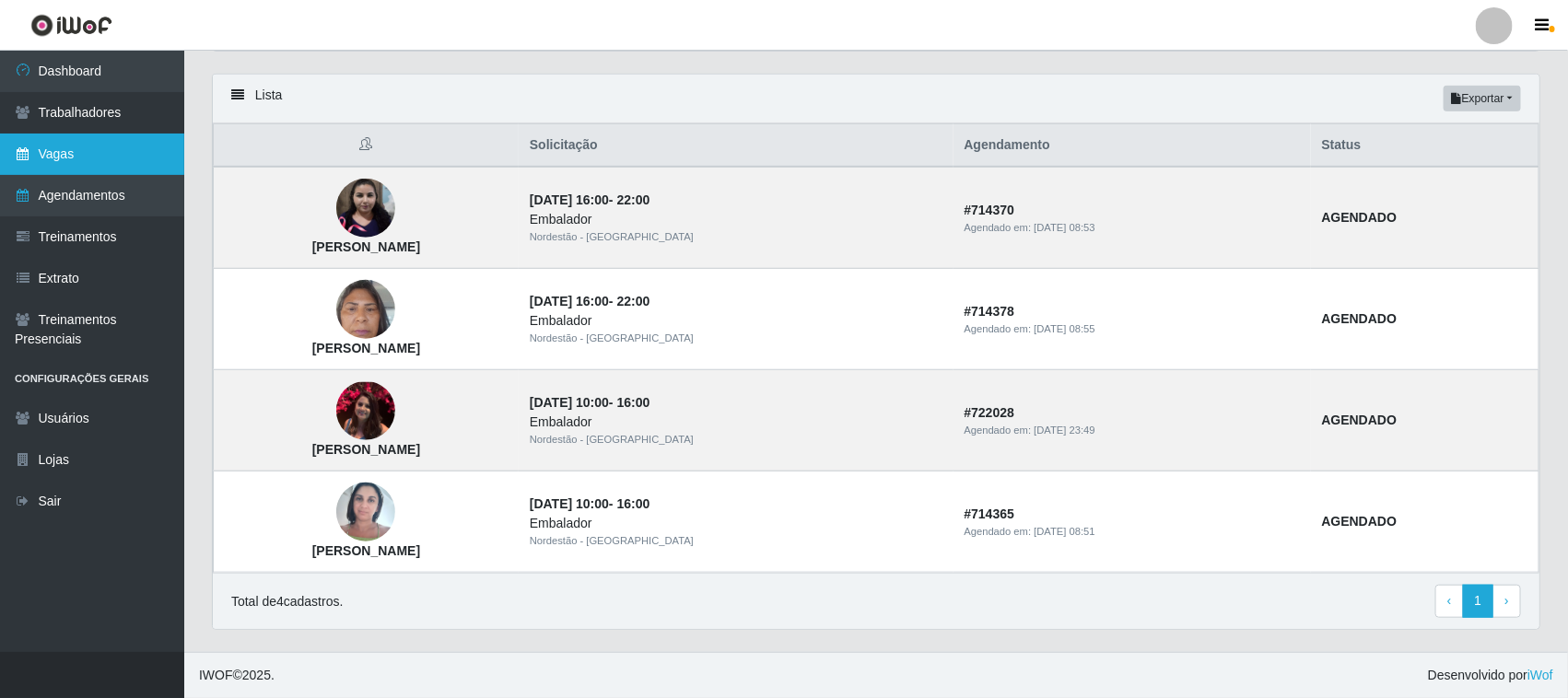
click at [154, 156] on link "Vagas" at bounding box center [92, 154] width 185 height 42
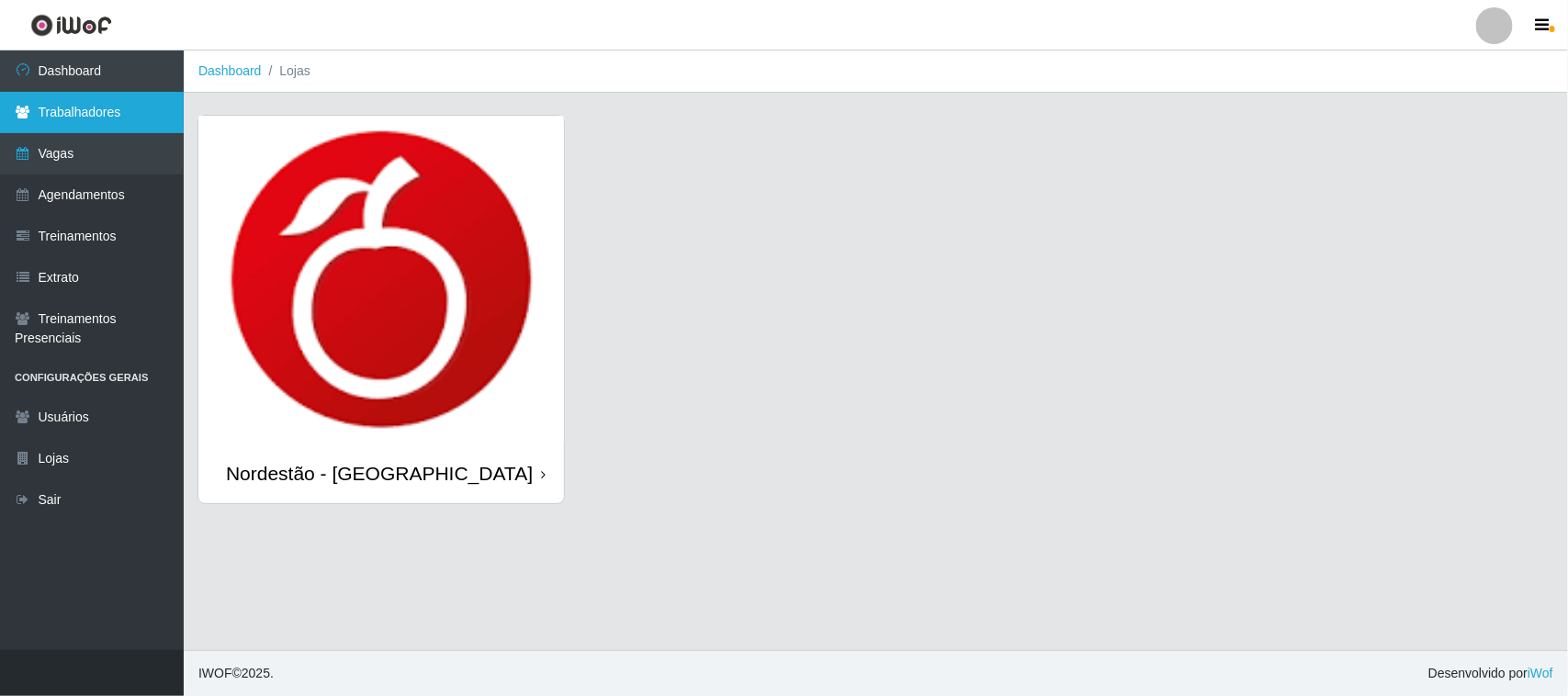
click at [136, 101] on link "Trabalhadores" at bounding box center [92, 112] width 184 height 42
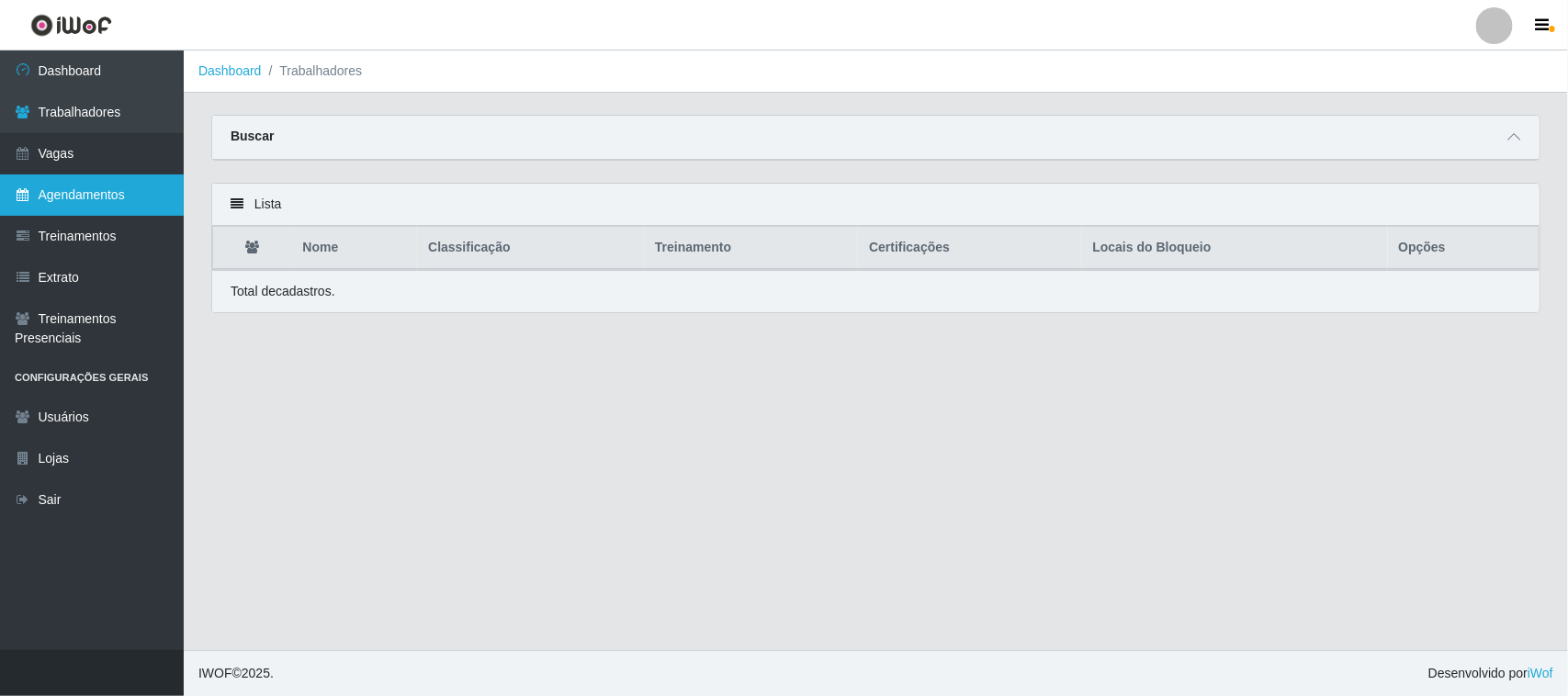
click at [20, 209] on link "Agendamentos" at bounding box center [92, 195] width 184 height 42
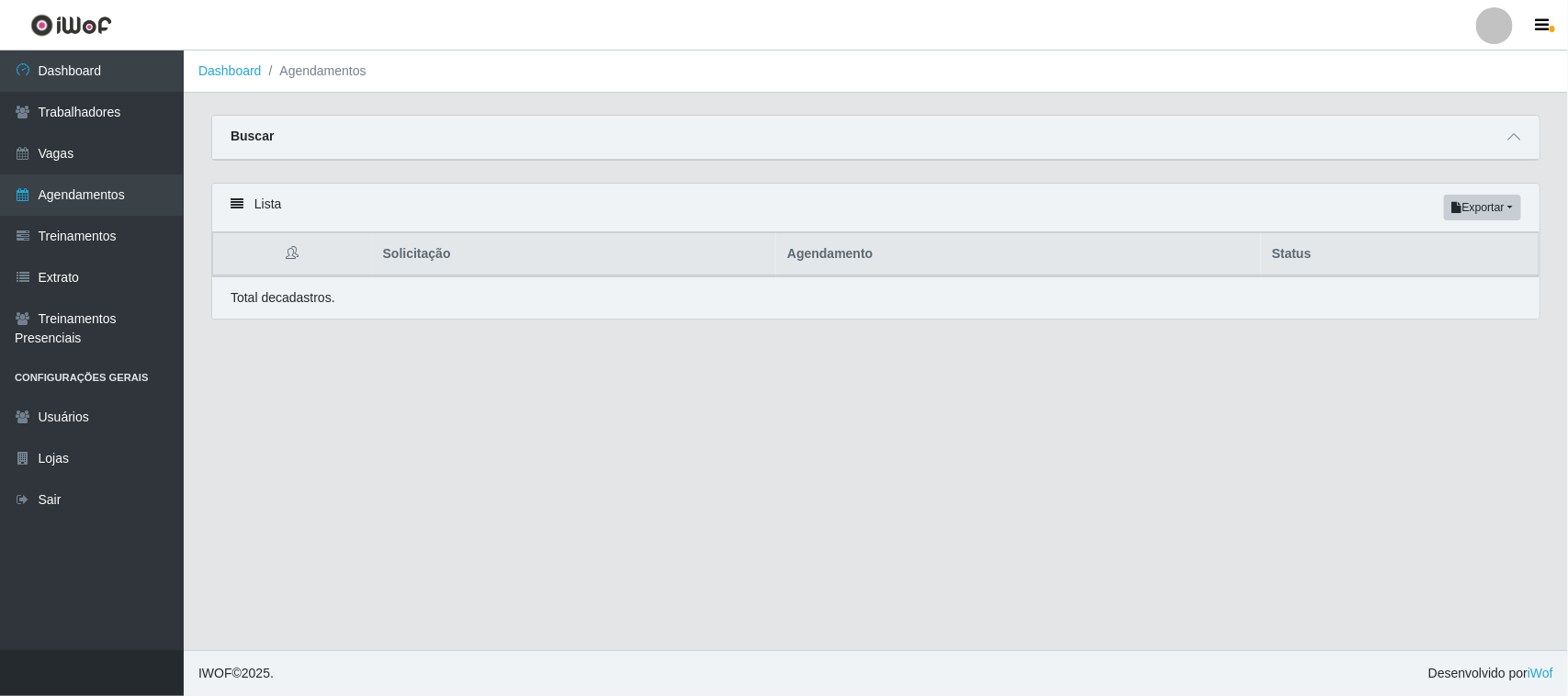
click at [1417, 135] on div "Buscar" at bounding box center [876, 138] width 1327 height 44
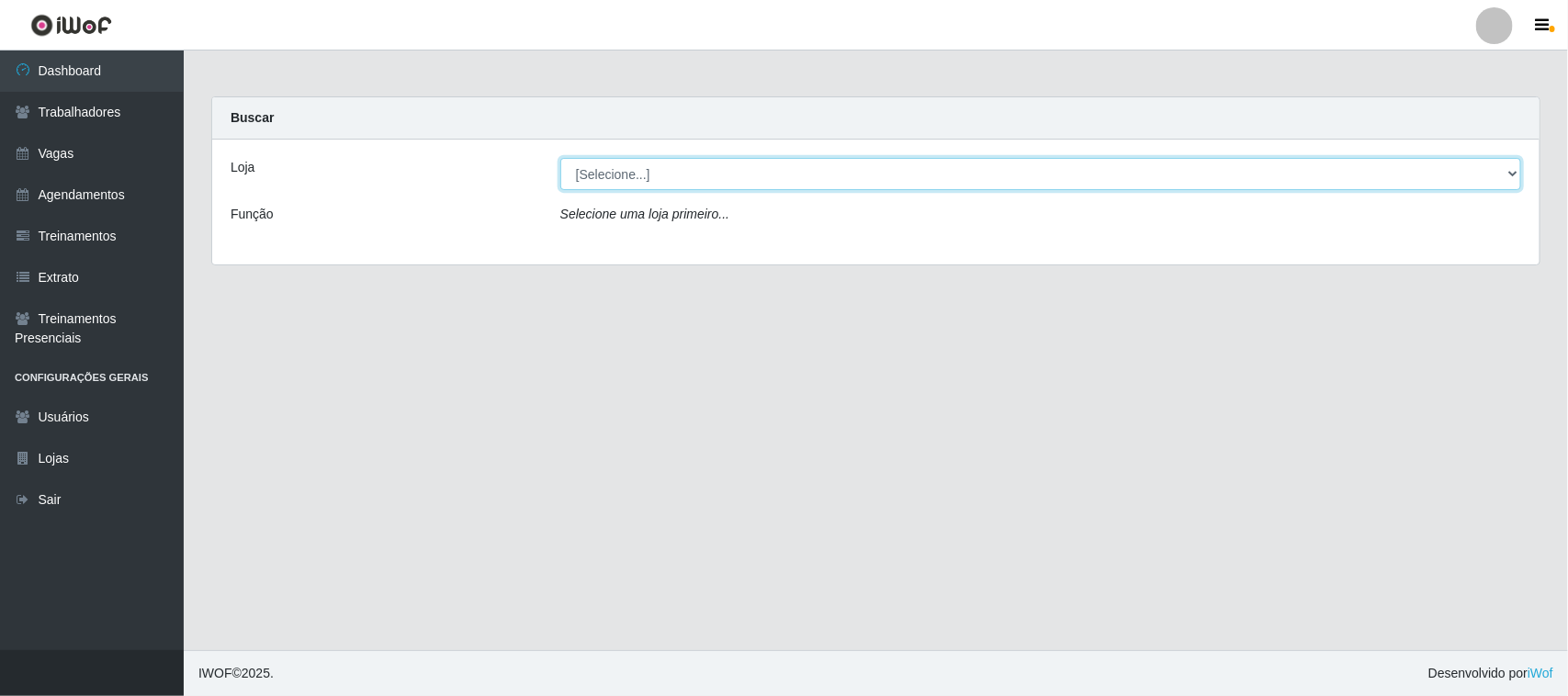
click at [1102, 180] on select "[Selecione...] Nordestão - [GEOGRAPHIC_DATA]" at bounding box center [1040, 174] width 961 height 32
select select "382"
click at [560, 158] on select "[Selecione...] Nordestão - [GEOGRAPHIC_DATA]" at bounding box center [1040, 174] width 961 height 32
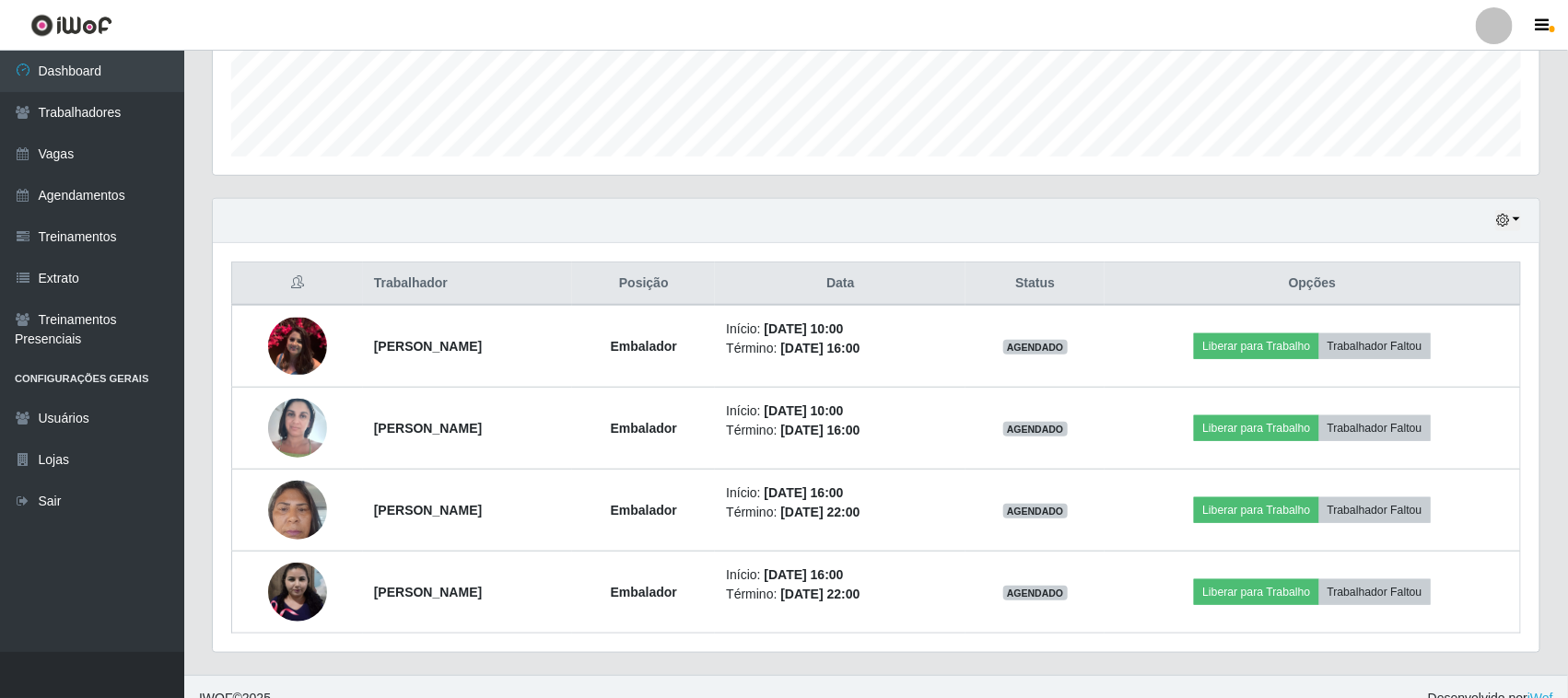
scroll to position [527, 0]
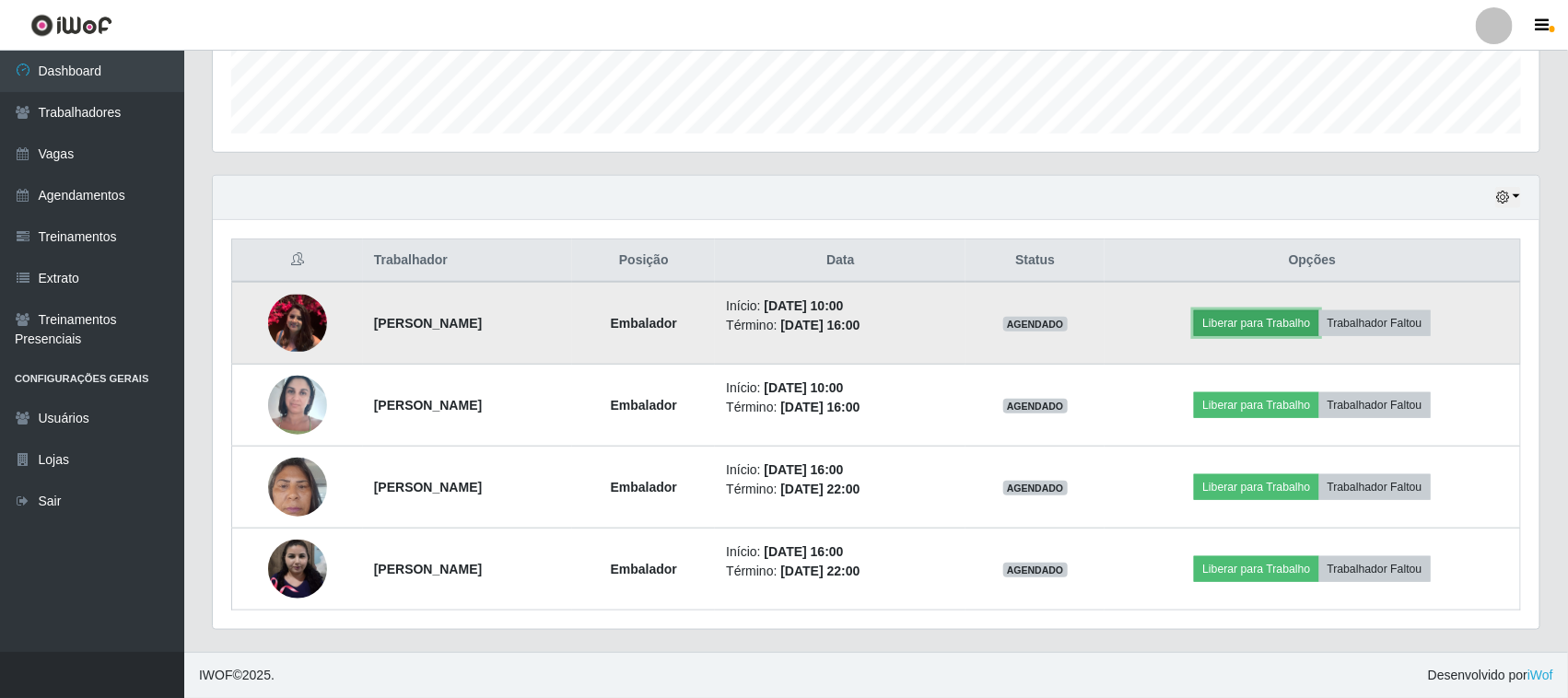
click at [1235, 315] on button "Liberar para Trabalho" at bounding box center [1255, 323] width 124 height 26
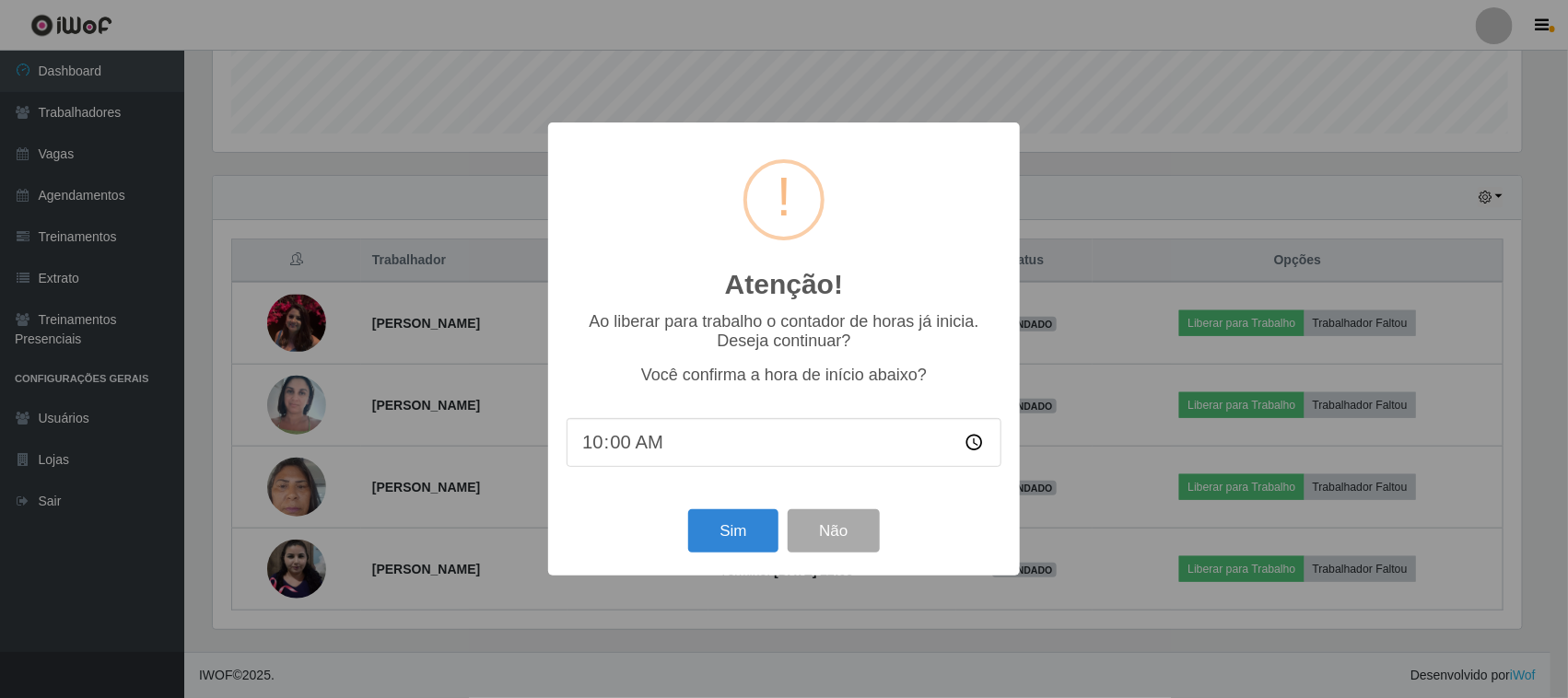
scroll to position [384, 1314]
click at [737, 544] on button "Sim" at bounding box center [735, 531] width 89 height 44
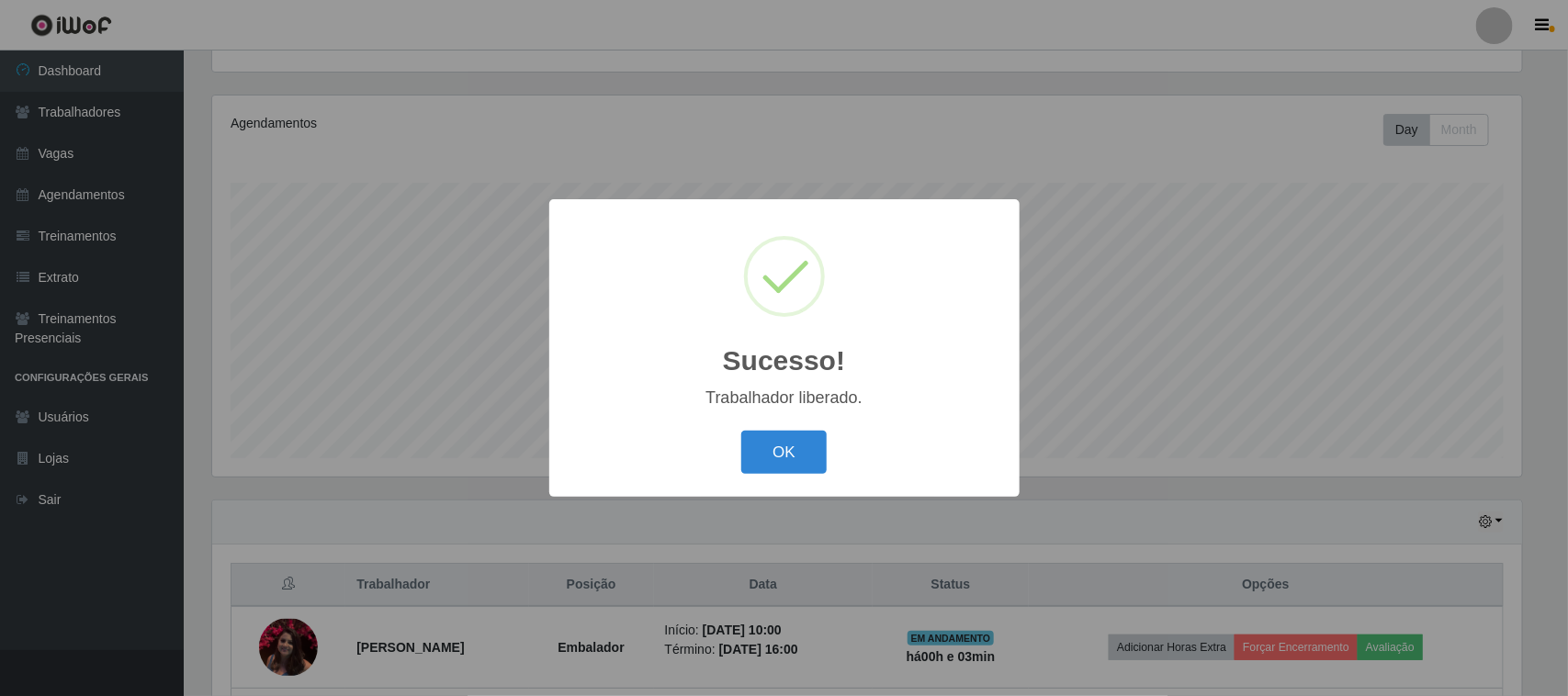
click at [733, 470] on div "OK Cancel" at bounding box center [784, 451] width 434 height 52
click at [760, 454] on button "OK" at bounding box center [784, 452] width 85 height 43
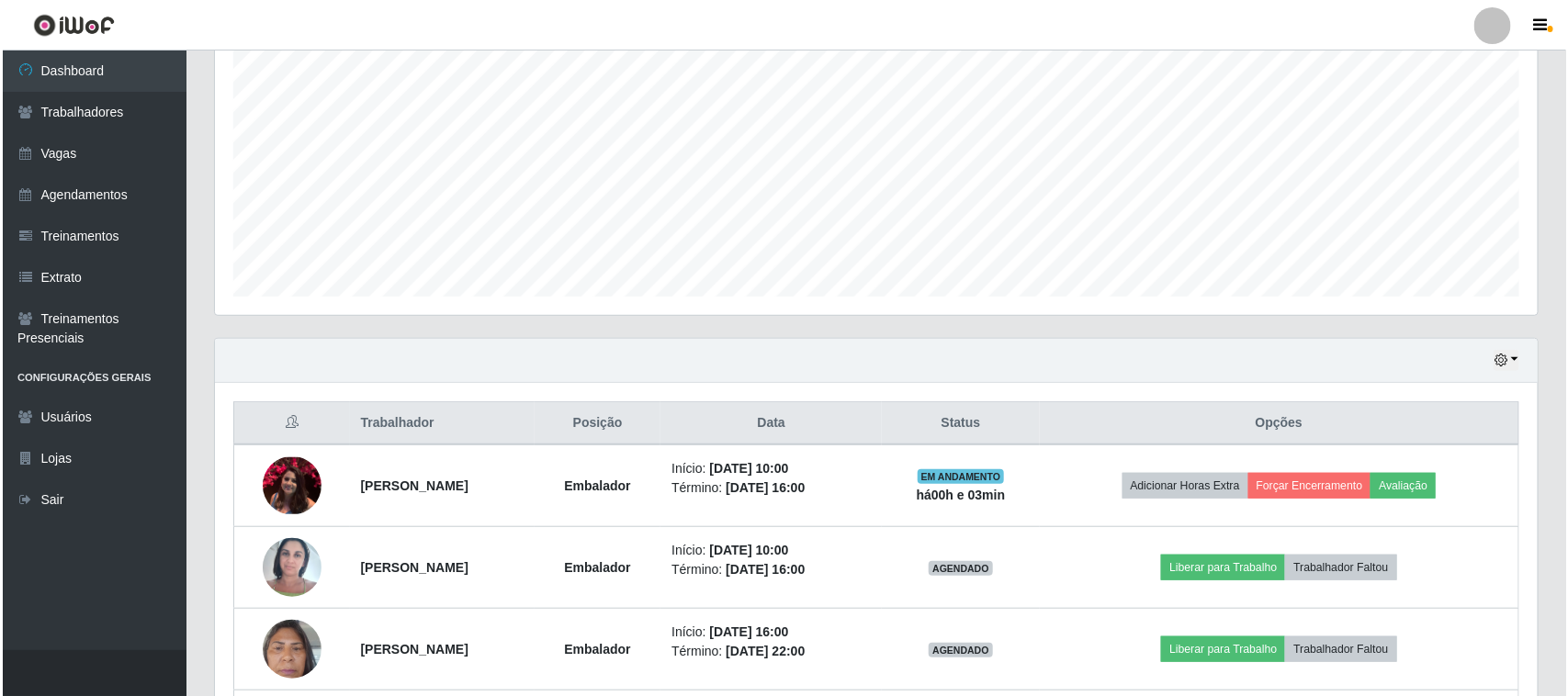
scroll to position [525, 0]
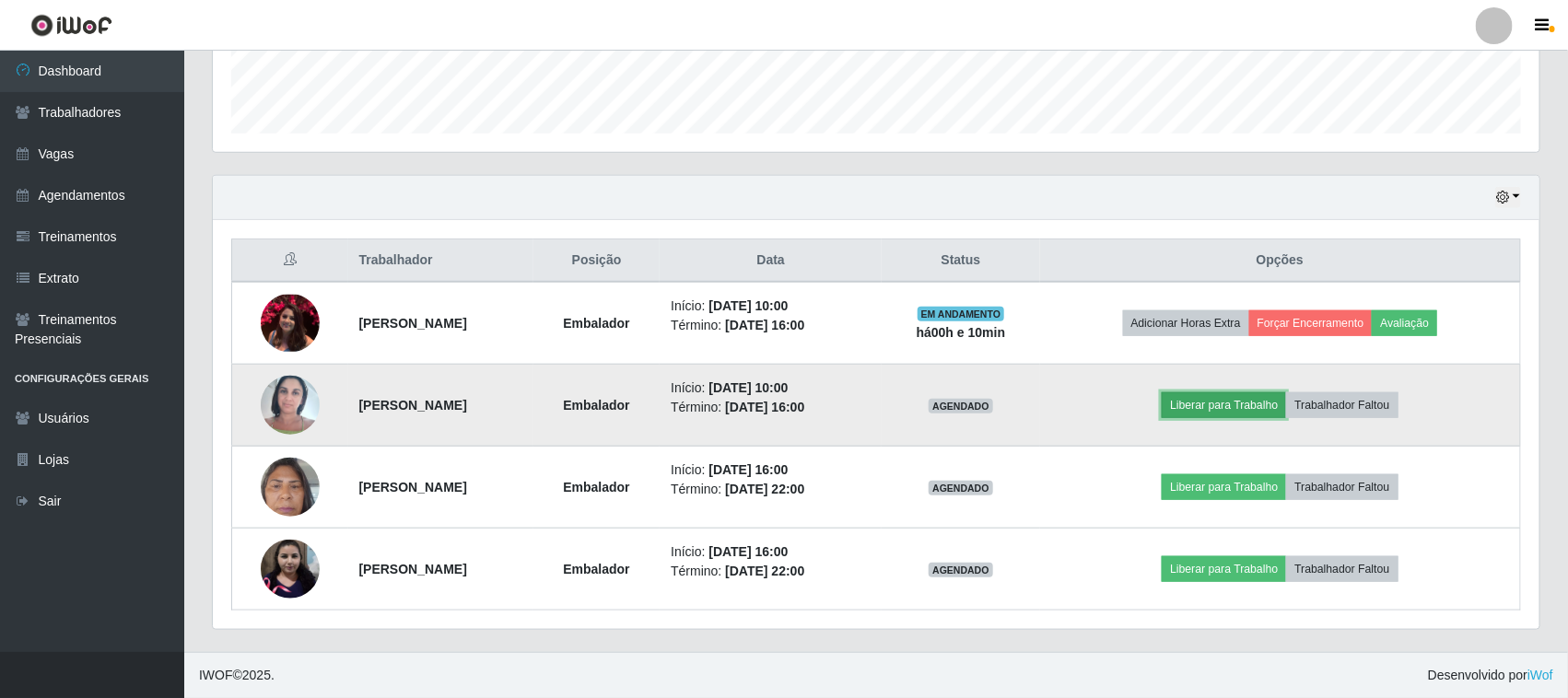
click at [1232, 413] on button "Liberar para Trabalho" at bounding box center [1223, 404] width 124 height 26
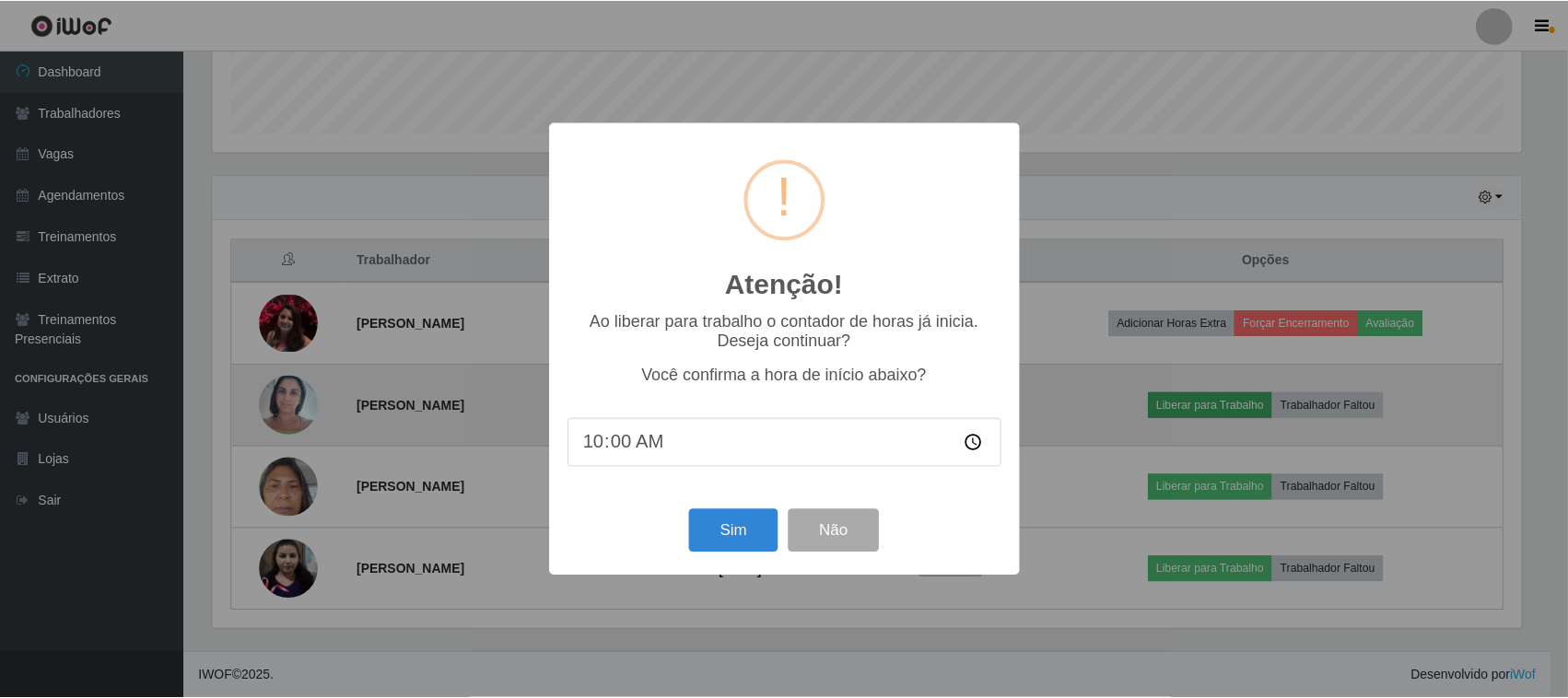
scroll to position [384, 1314]
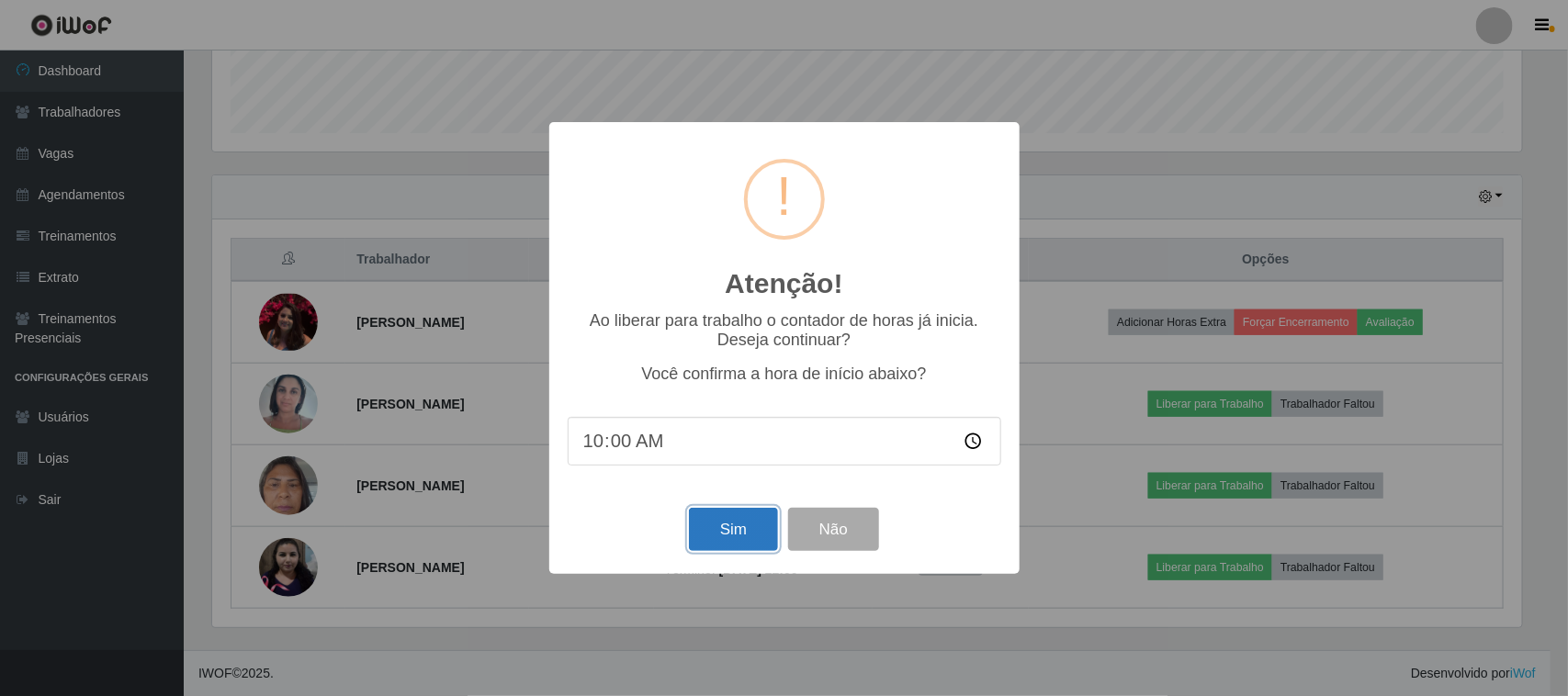
click at [718, 531] on button "Sim" at bounding box center [733, 530] width 89 height 43
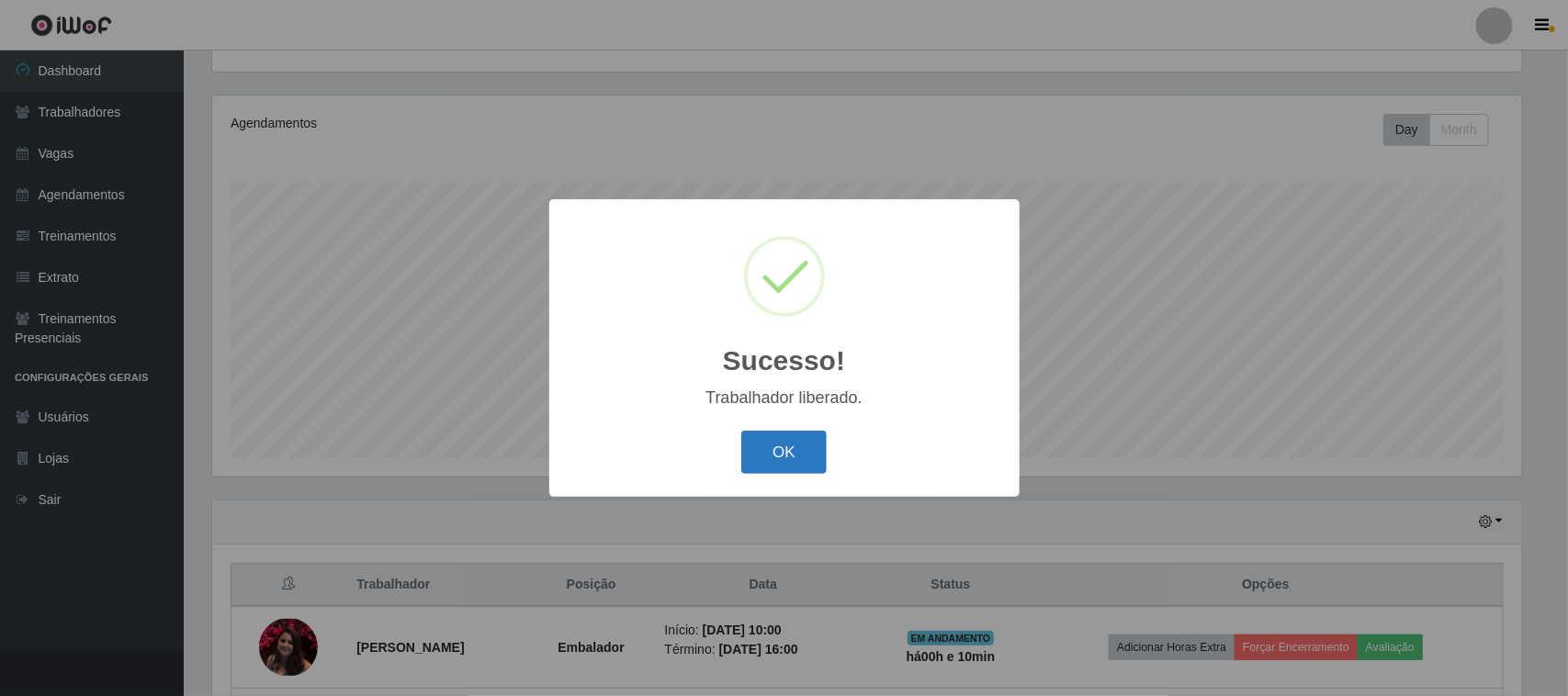
click at [744, 468] on button "OK" at bounding box center [784, 452] width 85 height 43
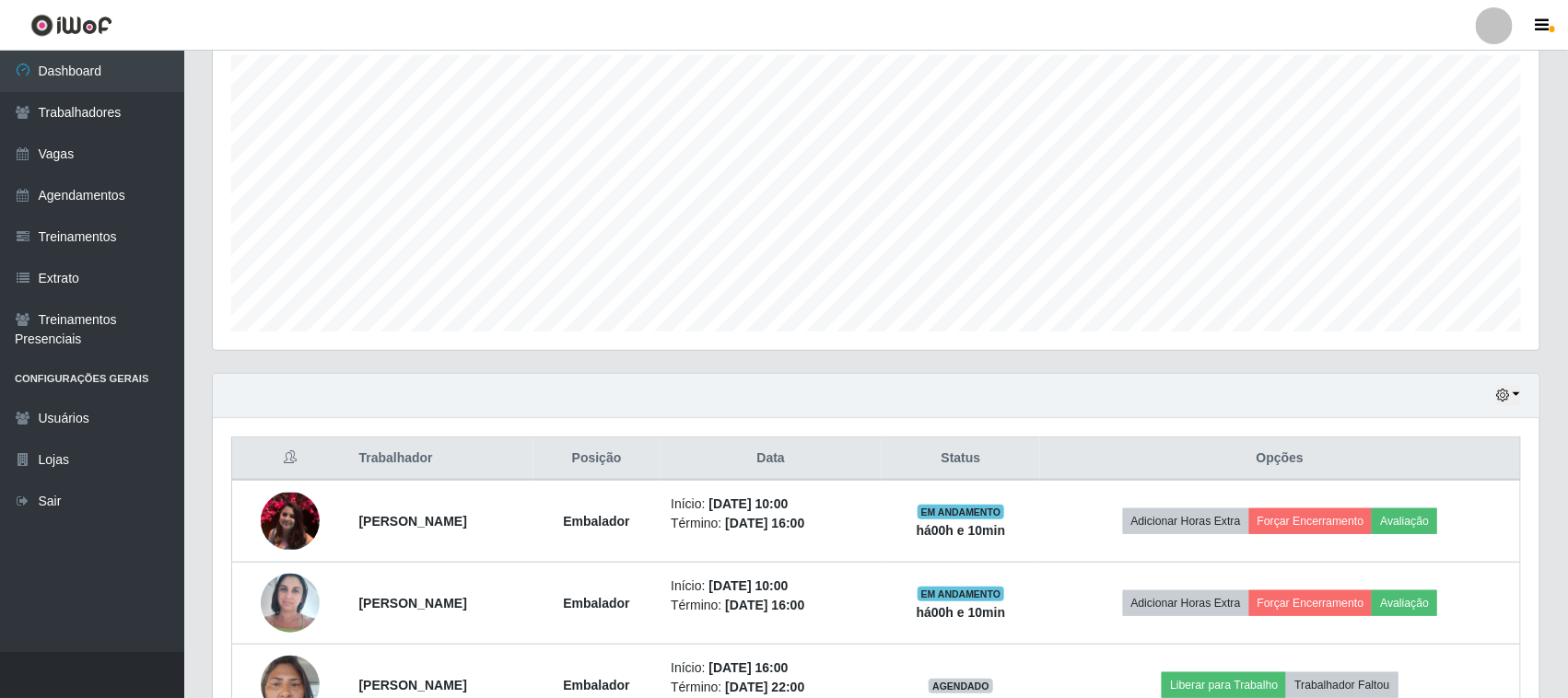
scroll to position [527, 0]
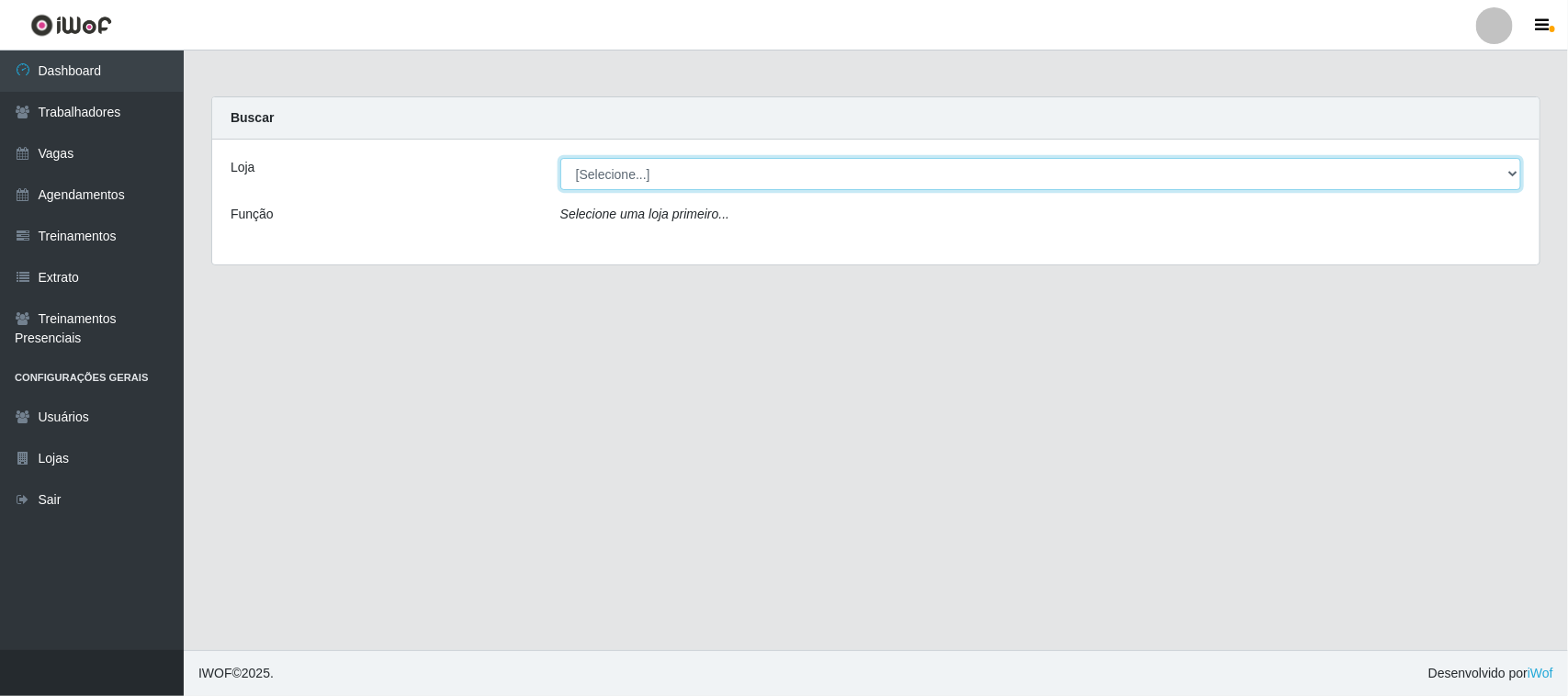
click at [1509, 163] on select "[Selecione...] Nordestão - [GEOGRAPHIC_DATA]" at bounding box center [1040, 174] width 961 height 32
click at [560, 158] on select "[Selecione...] Nordestão - [GEOGRAPHIC_DATA]" at bounding box center [1040, 174] width 961 height 32
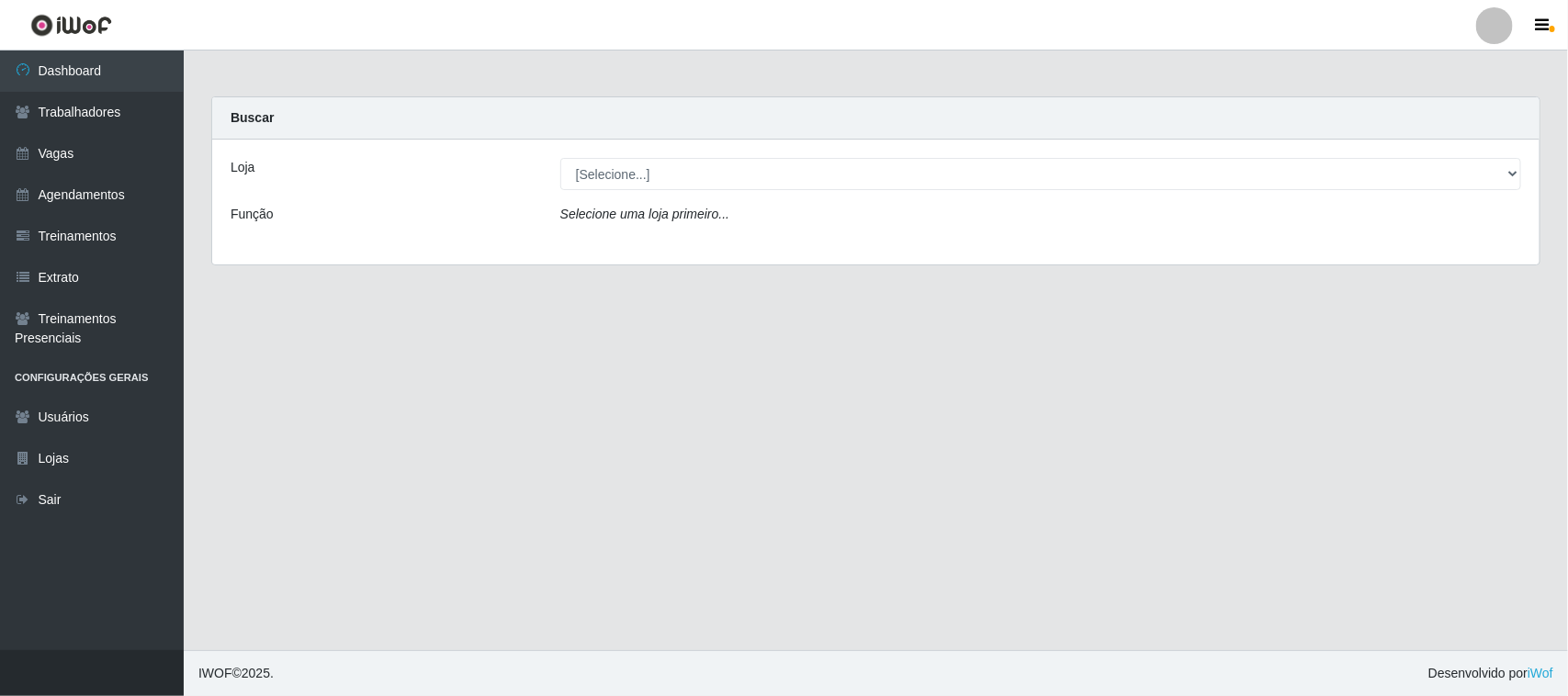
drag, startPoint x: 1452, startPoint y: 369, endPoint x: 1439, endPoint y: 385, distance: 20.6
click at [207, 113] on div "Carregando... Buscar Loja [Selecione...] Nordestão - Nova Parnamirim Função Sel…" at bounding box center [876, 192] width 1356 height 191
click at [144, 124] on link "Trabalhadores" at bounding box center [92, 112] width 184 height 42
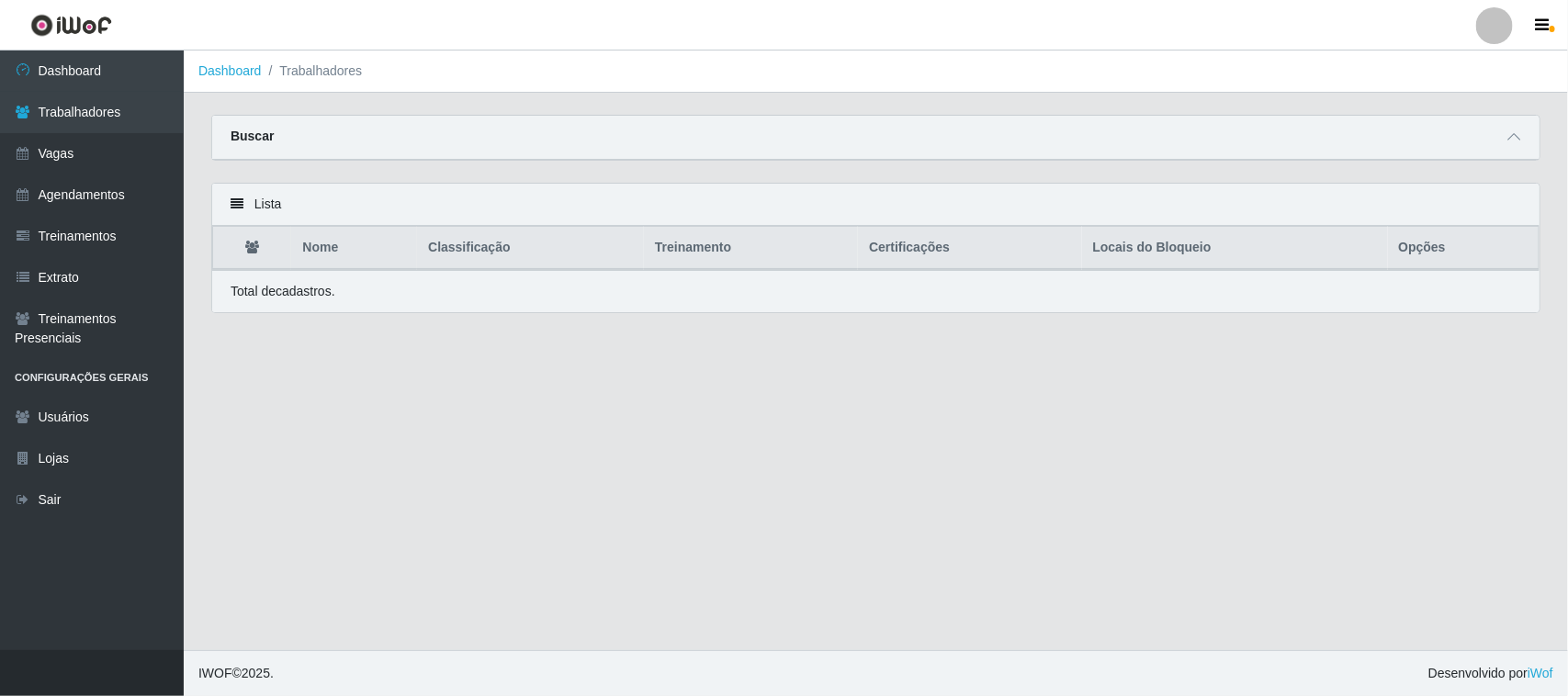
drag, startPoint x: 1425, startPoint y: 315, endPoint x: 1406, endPoint y: 395, distance: 82.2
click at [151, 203] on link "Agendamentos" at bounding box center [92, 195] width 184 height 42
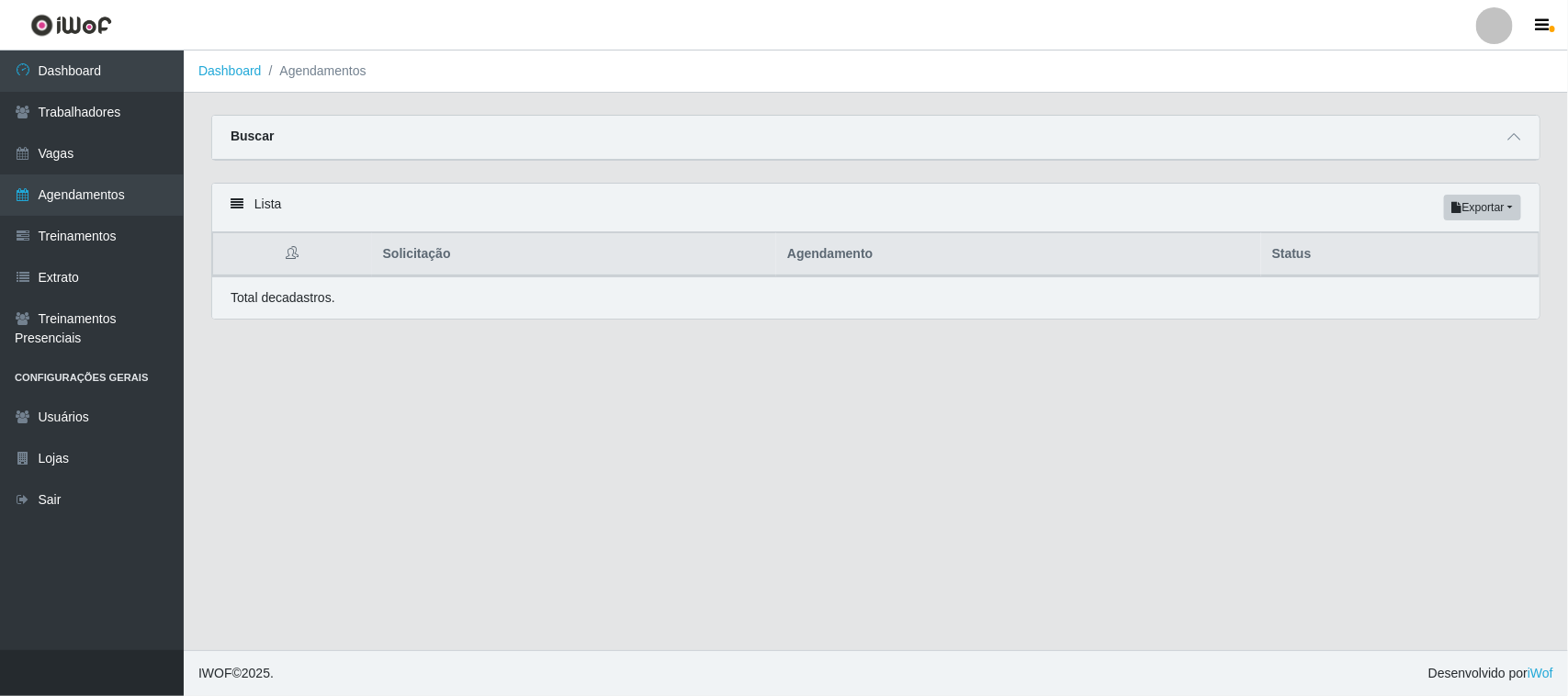
click at [1499, 129] on div "Buscar" at bounding box center [876, 138] width 1327 height 44
click at [1507, 130] on span at bounding box center [1513, 137] width 22 height 21
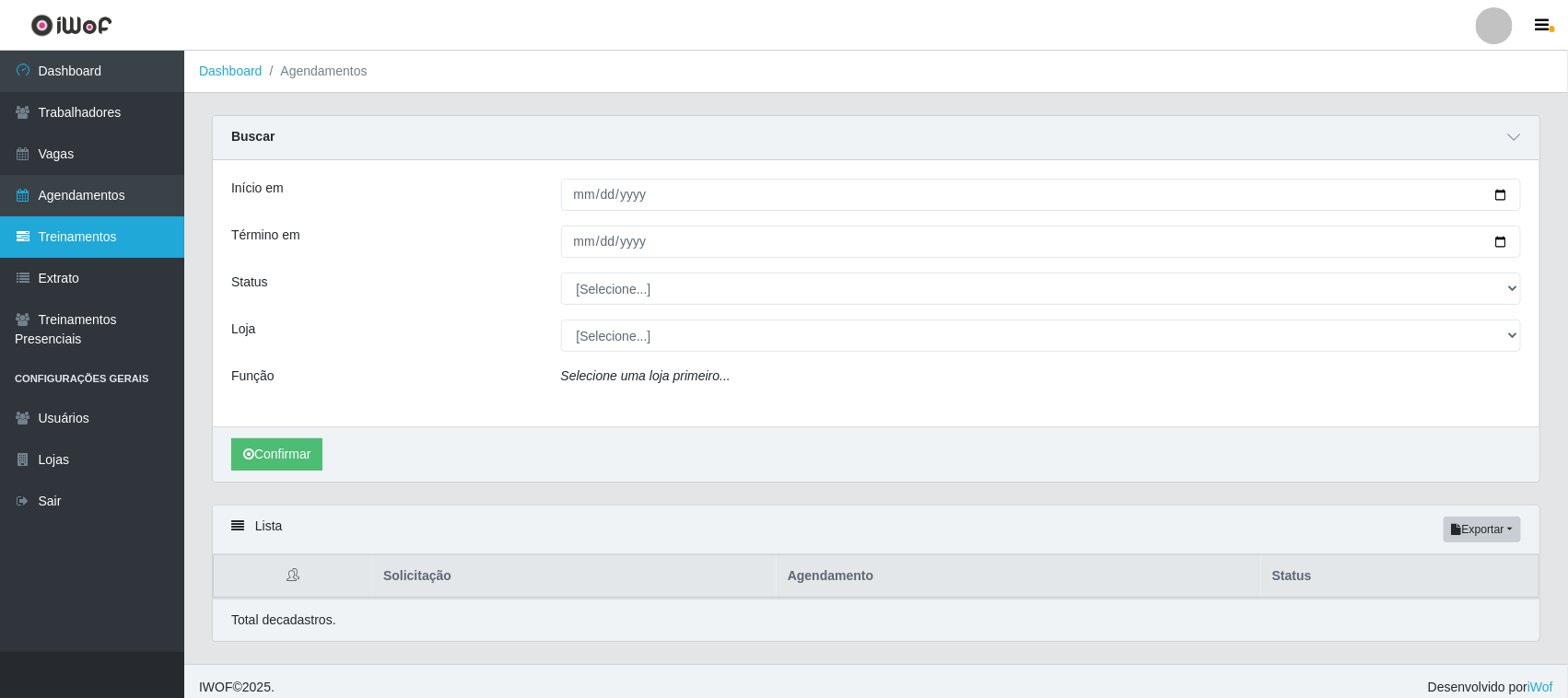
click at [121, 231] on link "Treinamentos" at bounding box center [92, 238] width 185 height 42
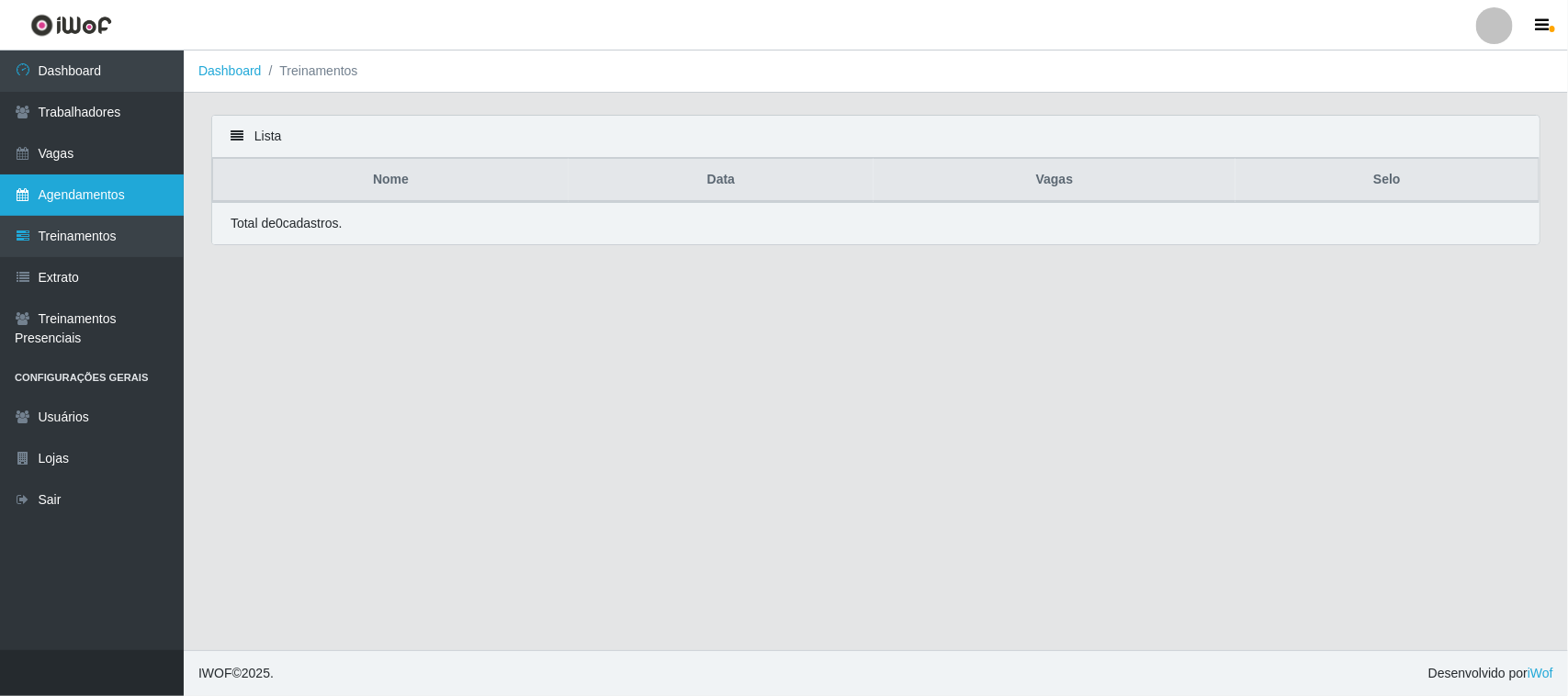
click at [107, 189] on link "Agendamentos" at bounding box center [92, 195] width 184 height 42
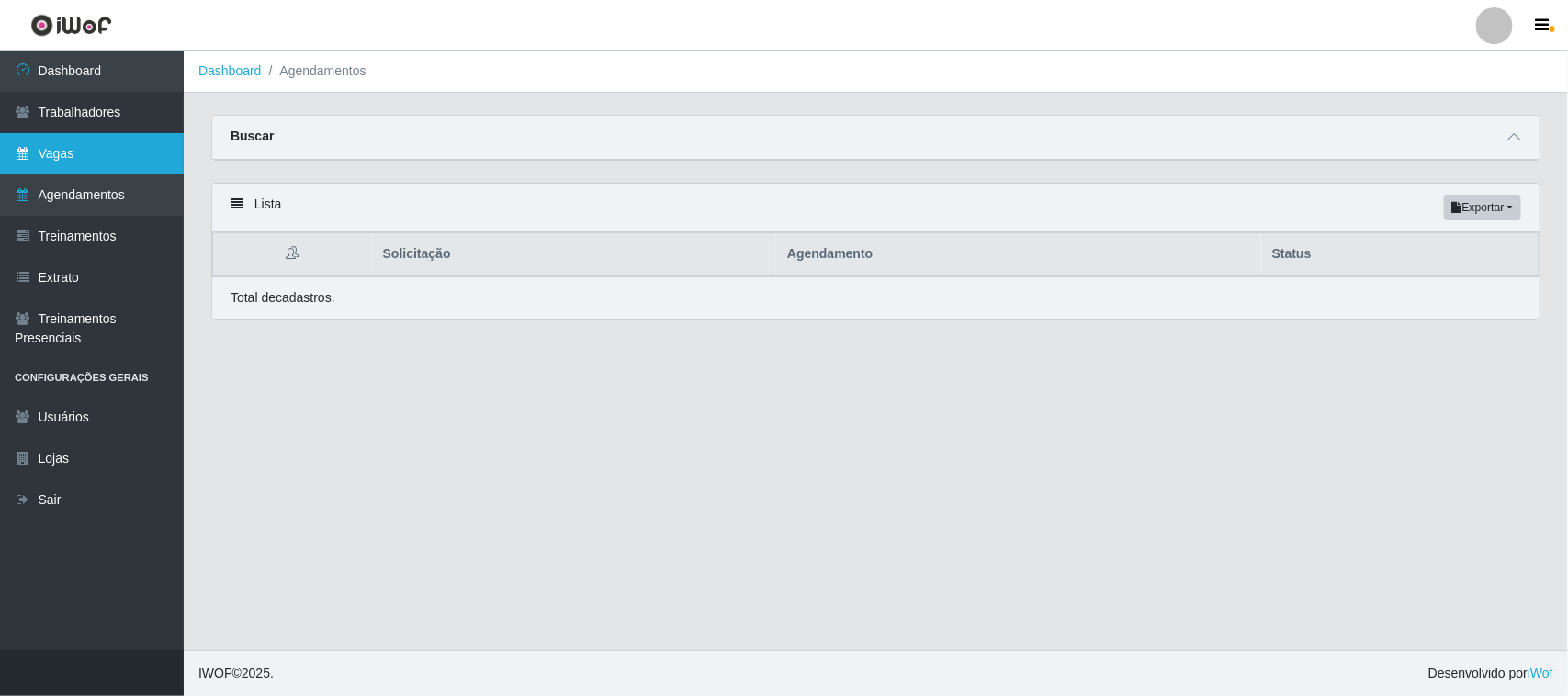
click at [101, 154] on link "Vagas" at bounding box center [92, 154] width 184 height 42
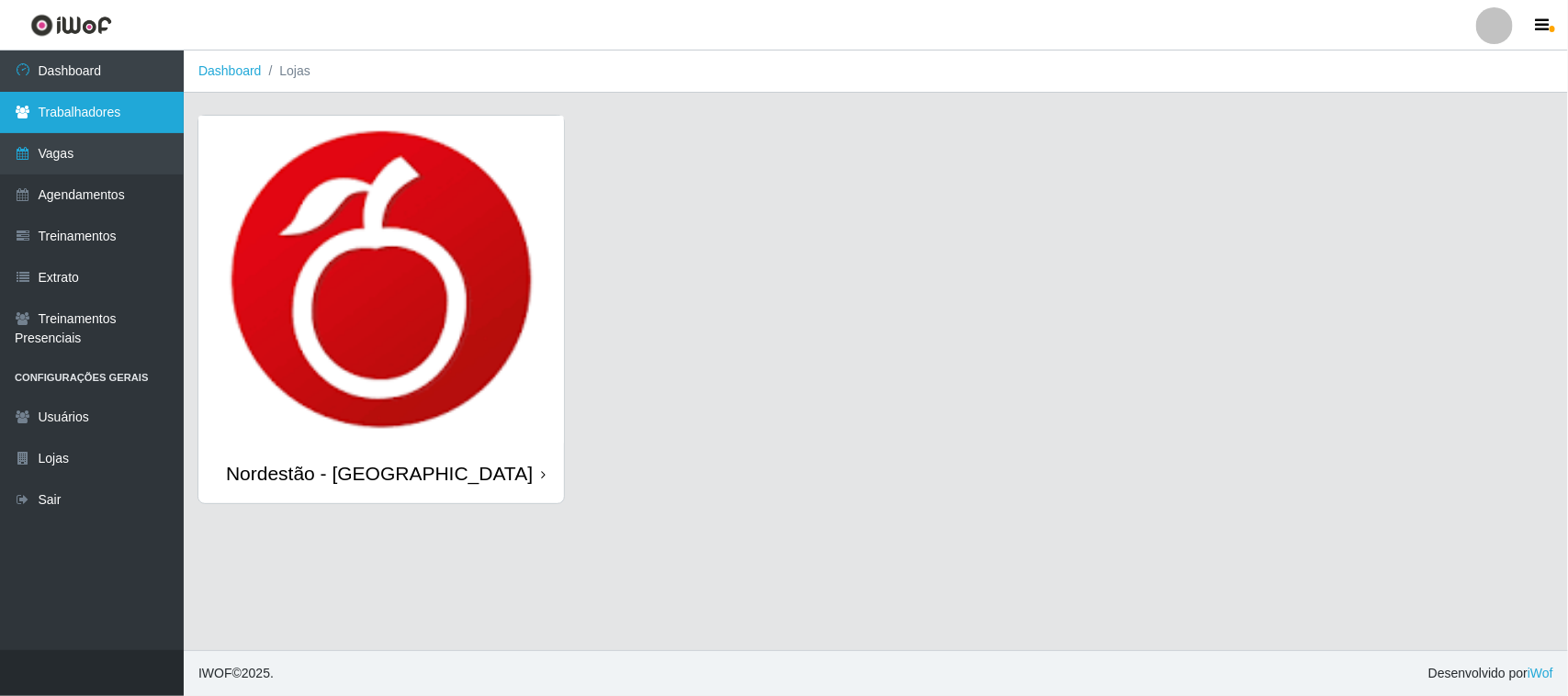
click at [48, 92] on link "Trabalhadores" at bounding box center [92, 112] width 184 height 42
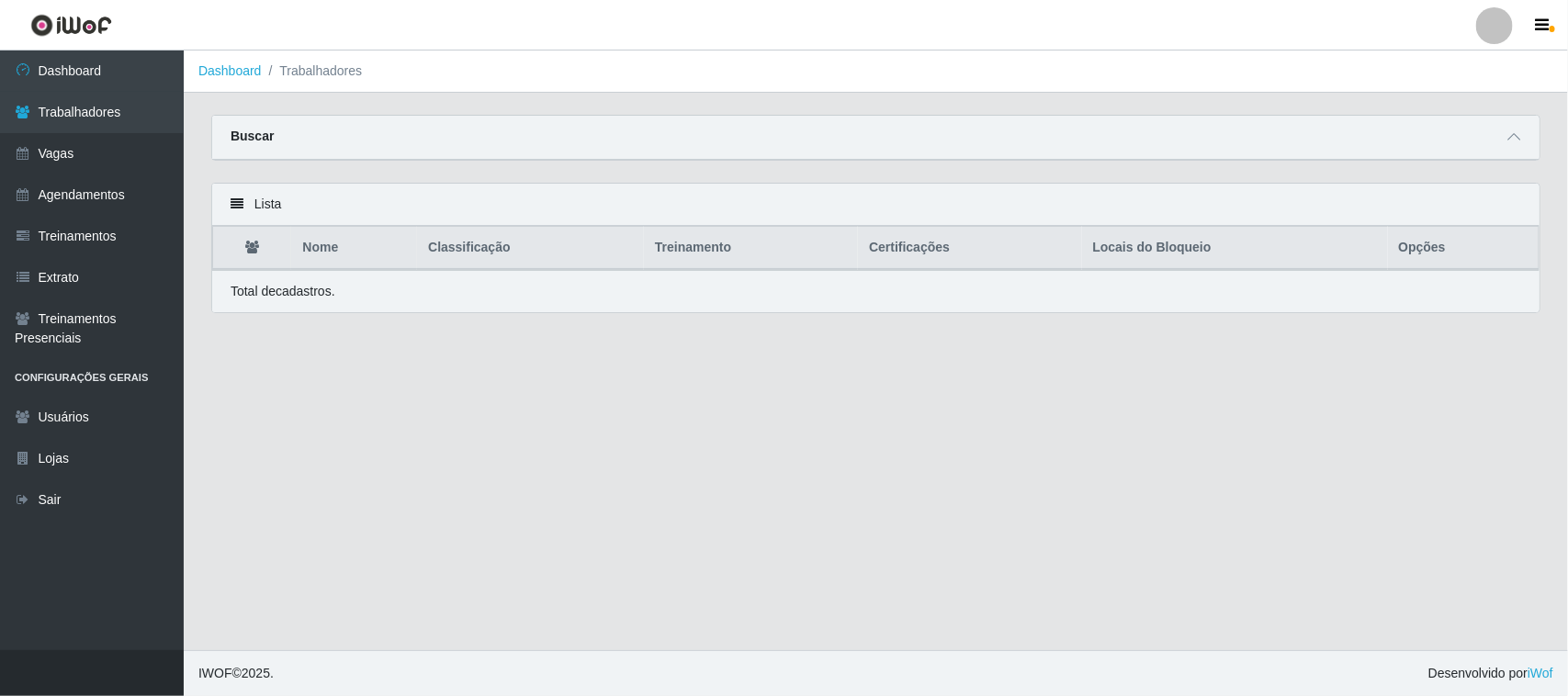
click at [1527, 148] on div "Buscar" at bounding box center [876, 138] width 1327 height 44
click at [85, 182] on link "Agendamentos" at bounding box center [92, 195] width 184 height 42
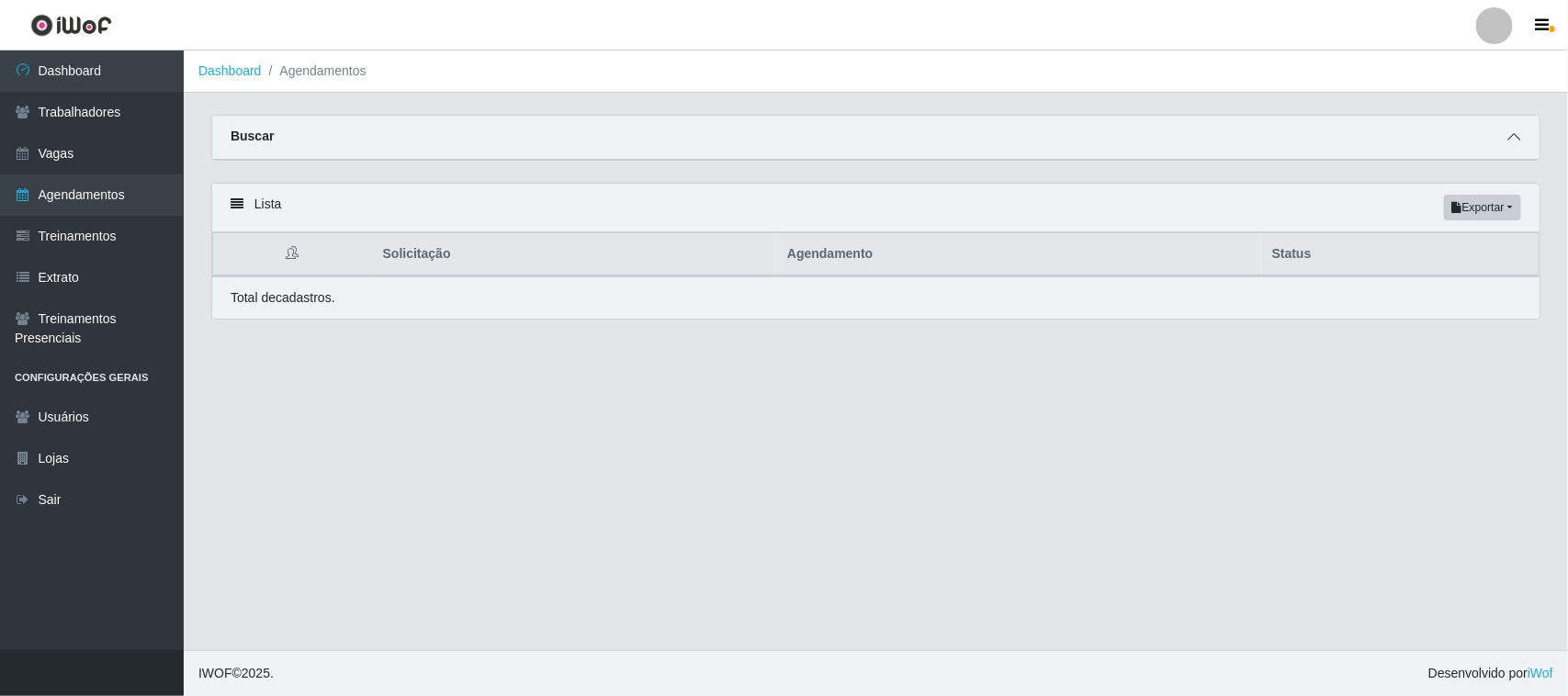
click at [1513, 136] on icon at bounding box center [1514, 137] width 13 height 13
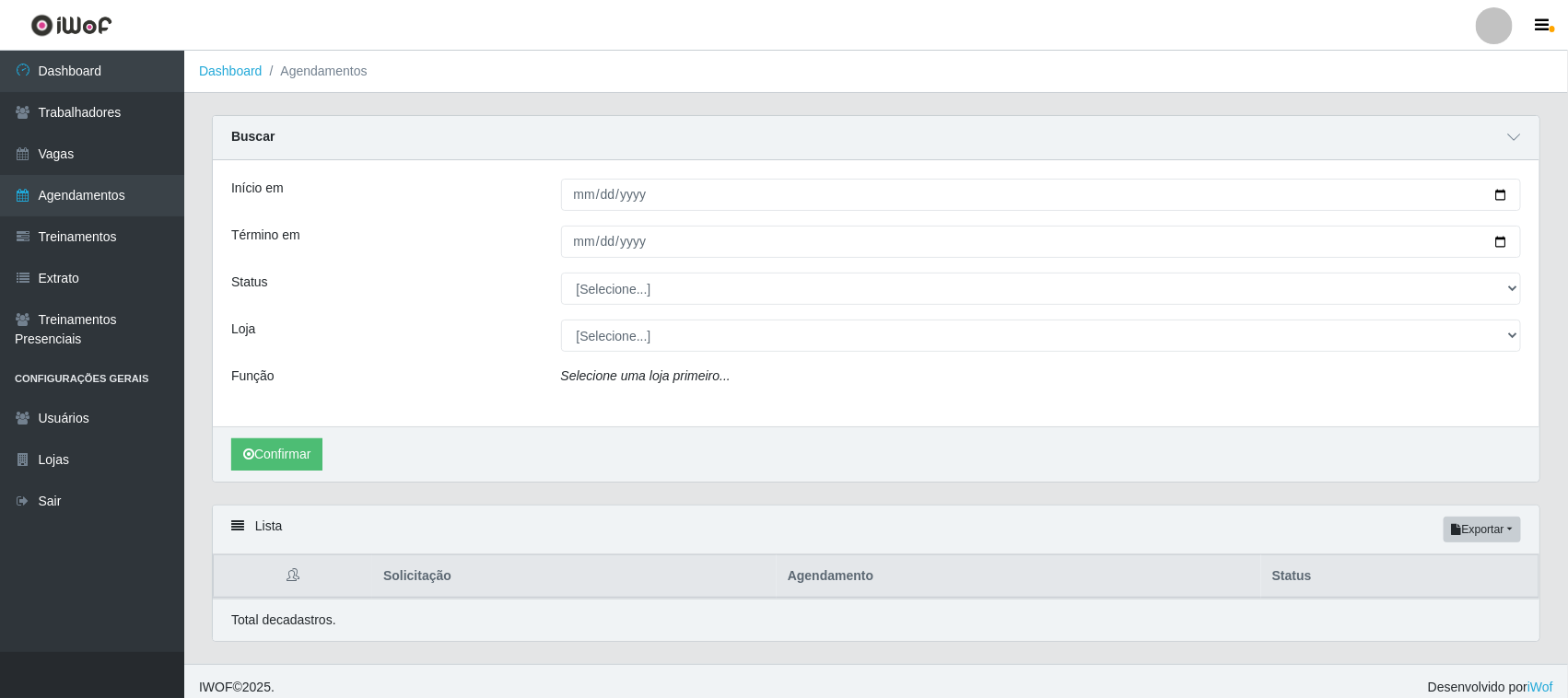
scroll to position [15, 0]
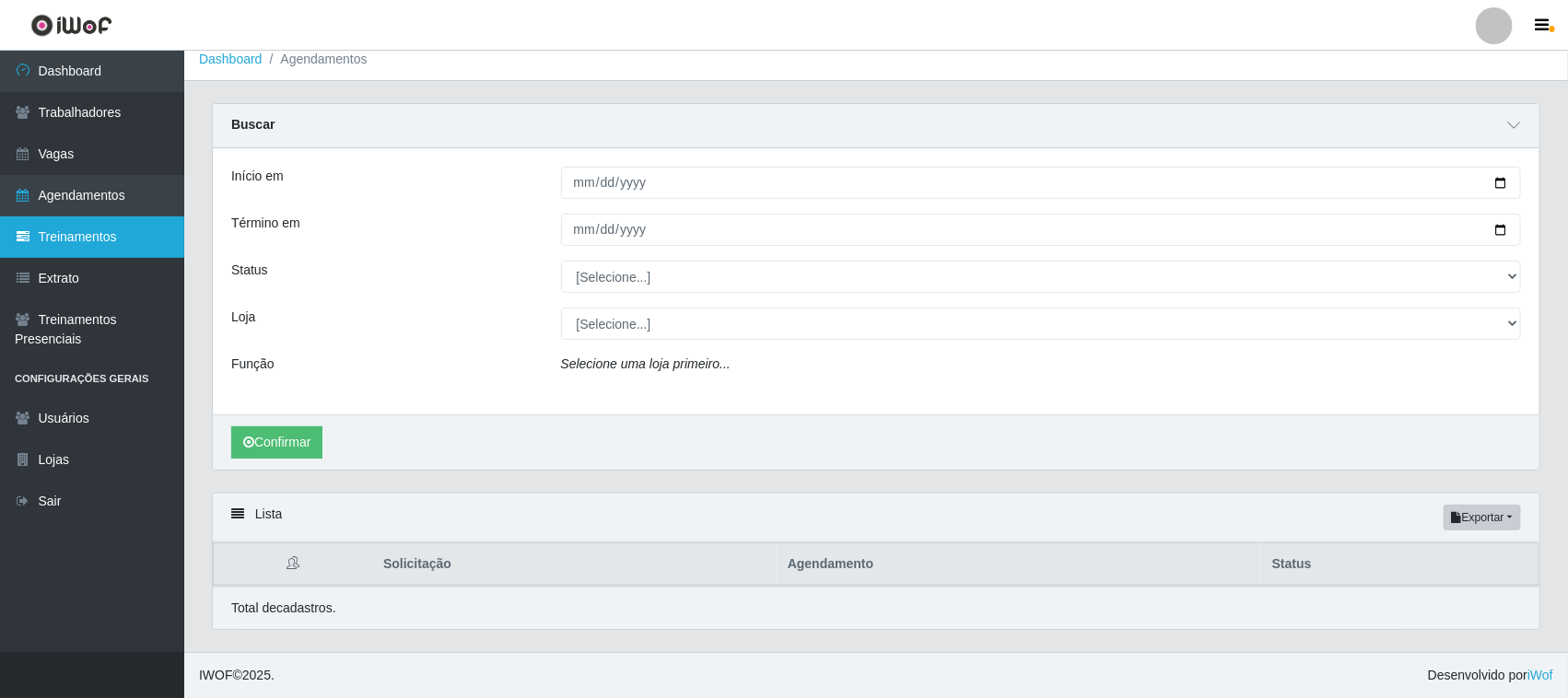
click at [75, 249] on link "Treinamentos" at bounding box center [92, 238] width 185 height 42
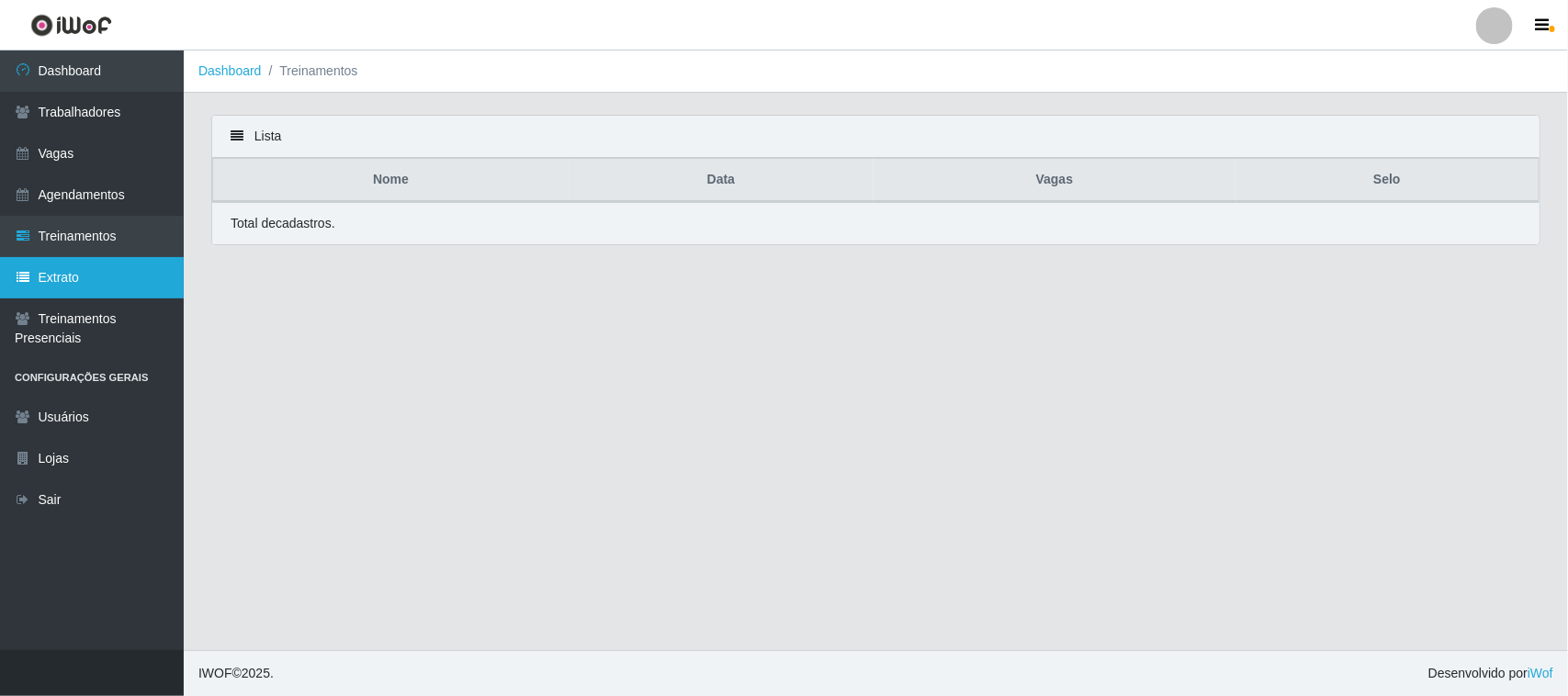
click at [60, 260] on link "Extrato" at bounding box center [92, 278] width 184 height 42
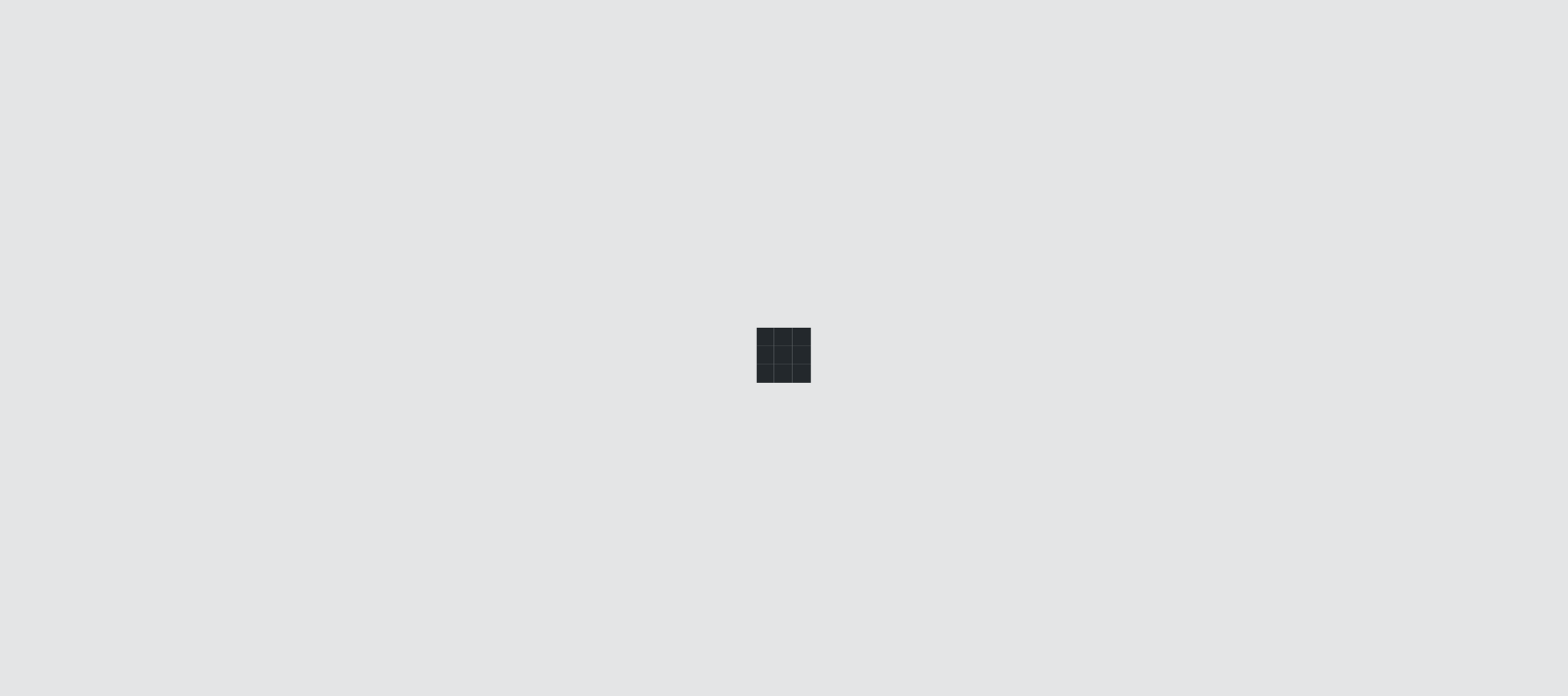
click at [71, 207] on div at bounding box center [784, 348] width 1568 height 696
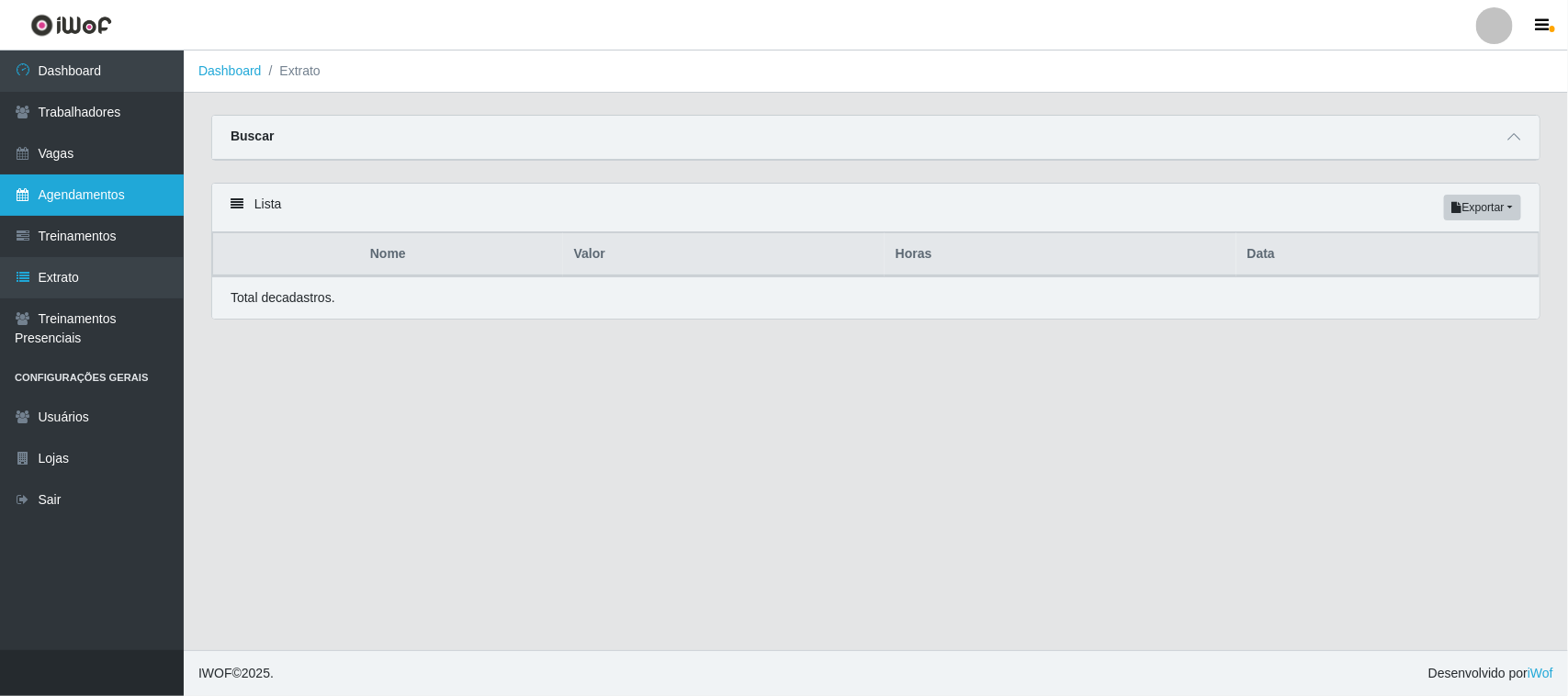
click at [94, 197] on link "Agendamentos" at bounding box center [92, 195] width 184 height 42
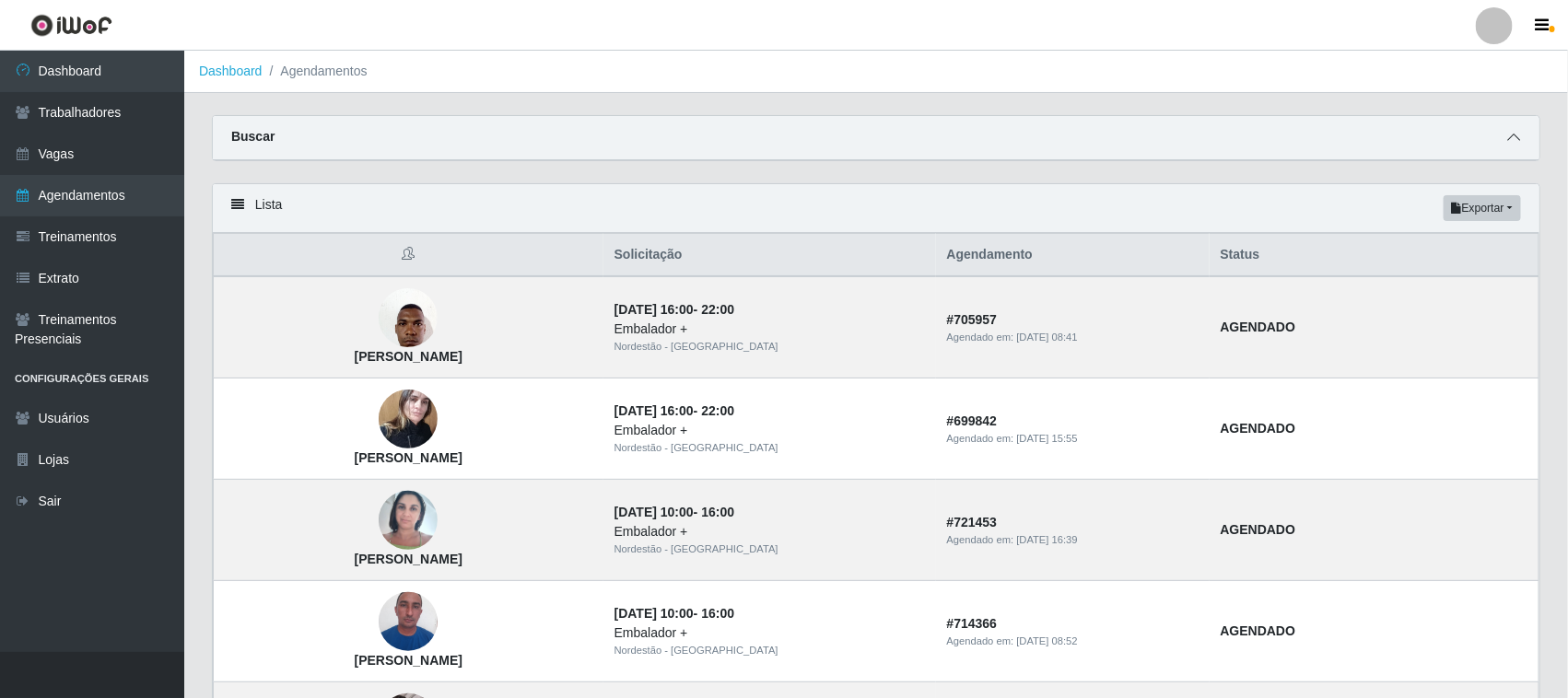
click at [1509, 134] on icon at bounding box center [1514, 137] width 13 height 13
